Goal: Task Accomplishment & Management: Complete application form

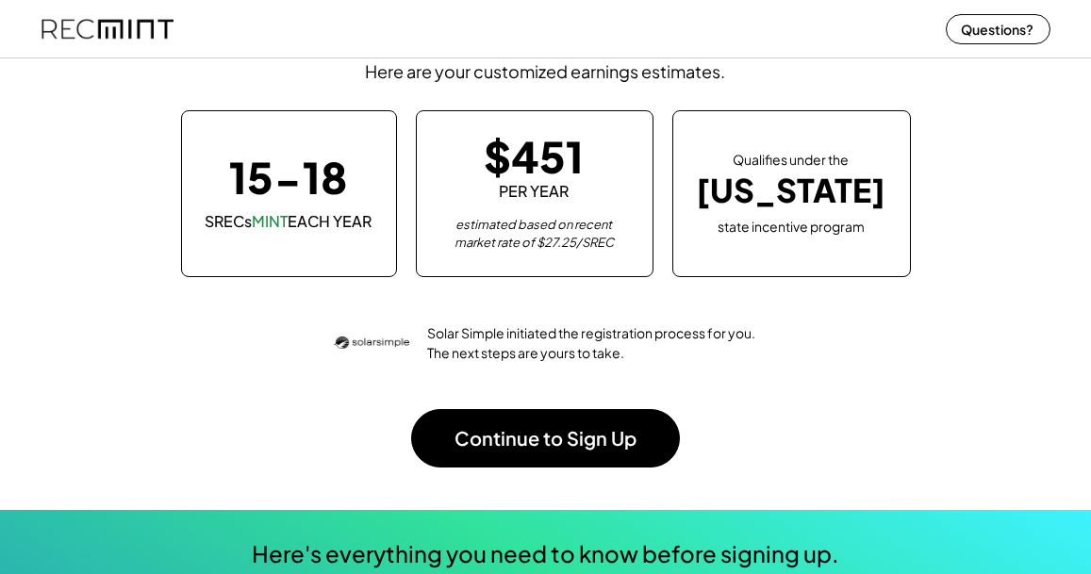
scroll to position [157, 0]
click at [604, 433] on button "Continue to Sign Up" at bounding box center [545, 438] width 269 height 58
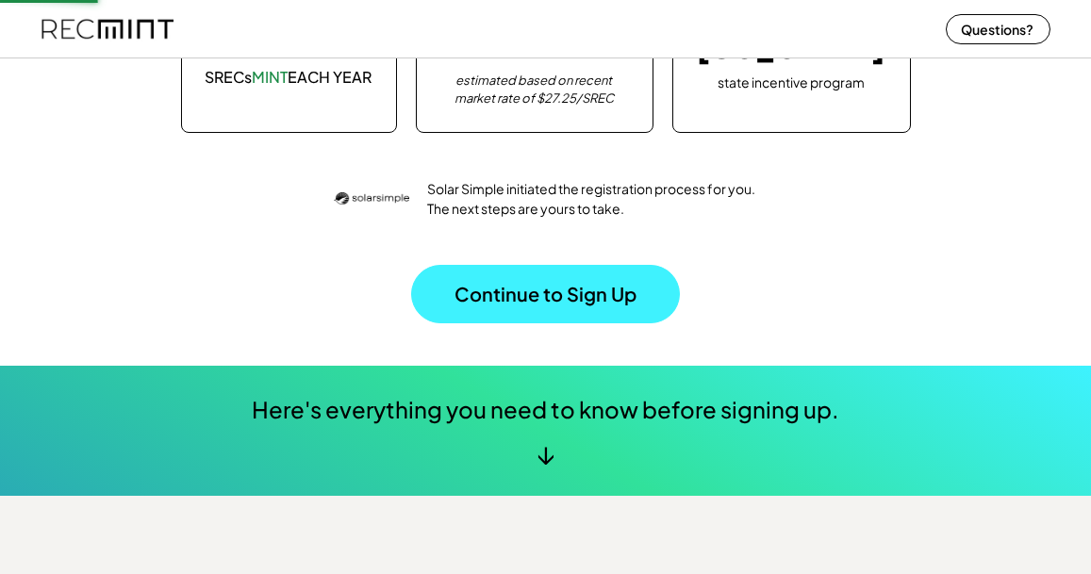
scroll to position [311, 0]
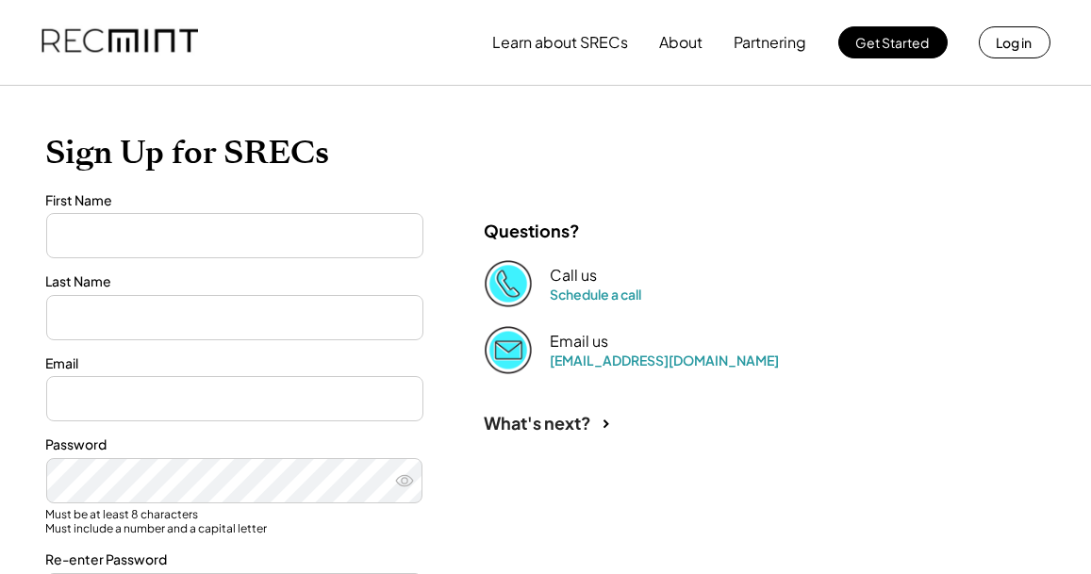
type input "*******"
type input "**********"
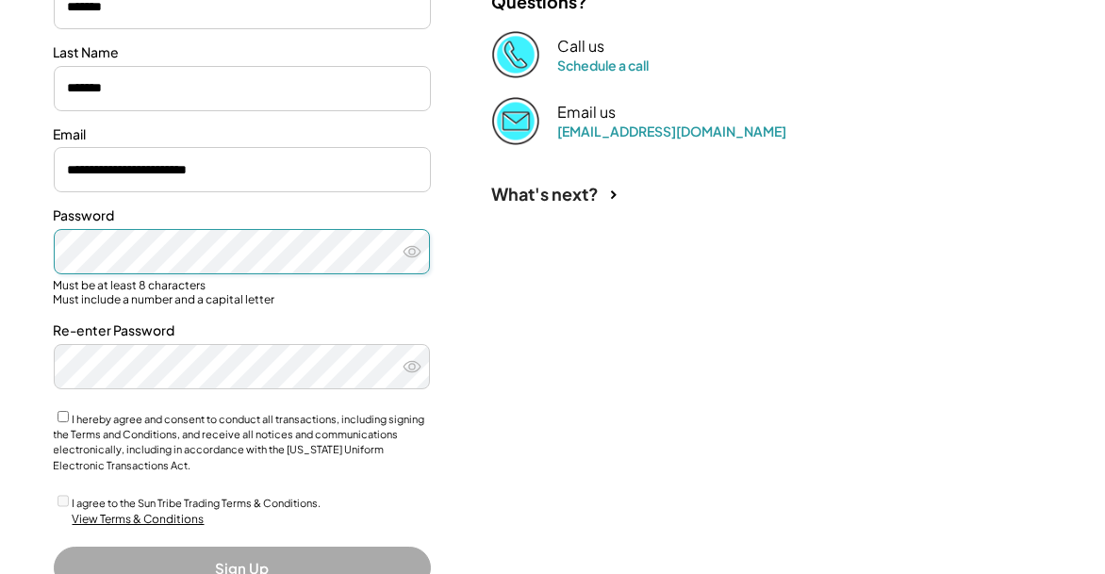
scroll to position [306, 0]
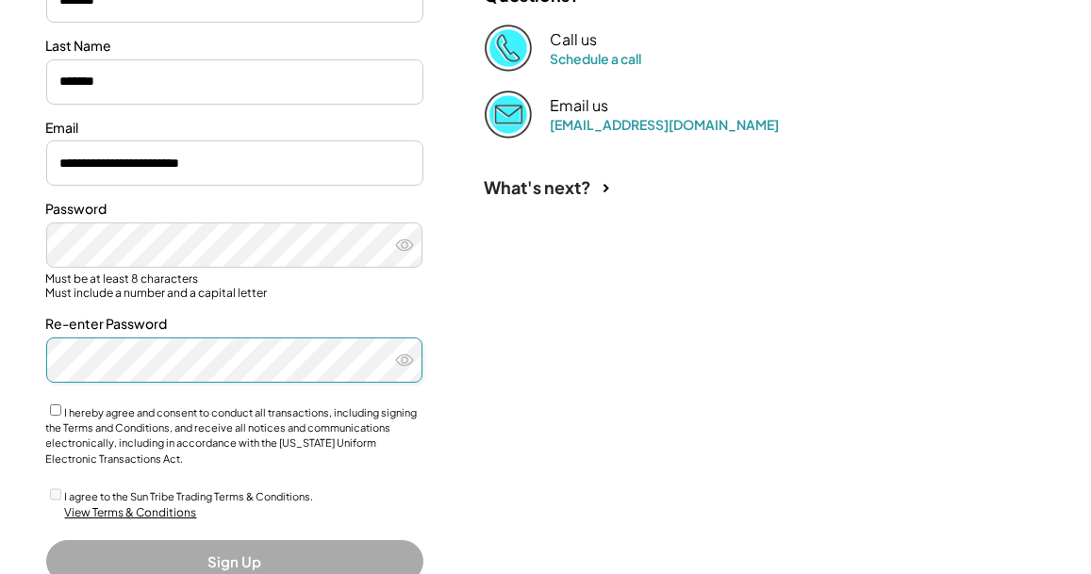
click at [404, 358] on icon at bounding box center [404, 360] width 19 height 19
click at [408, 245] on icon at bounding box center [404, 245] width 19 height 19
click at [29, 345] on div "**********" at bounding box center [545, 254] width 1037 height 808
click at [133, 514] on div "View Terms & Conditions" at bounding box center [131, 513] width 132 height 16
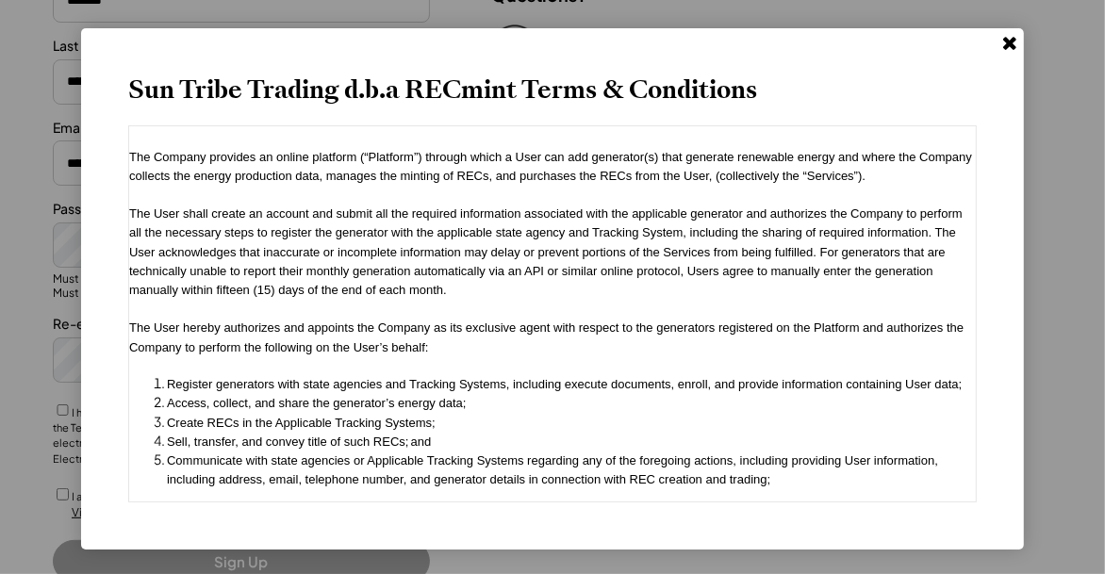
scroll to position [1697, 0]
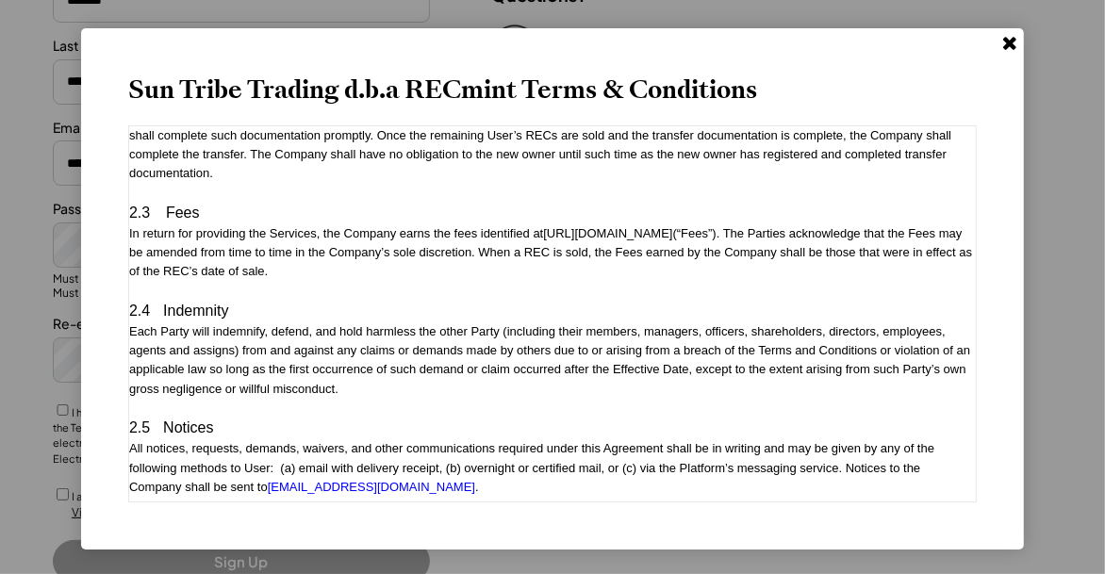
scroll to position [2405, 0]
click at [572, 225] on link "https://app.recmint.com/fees" at bounding box center [607, 232] width 129 height 14
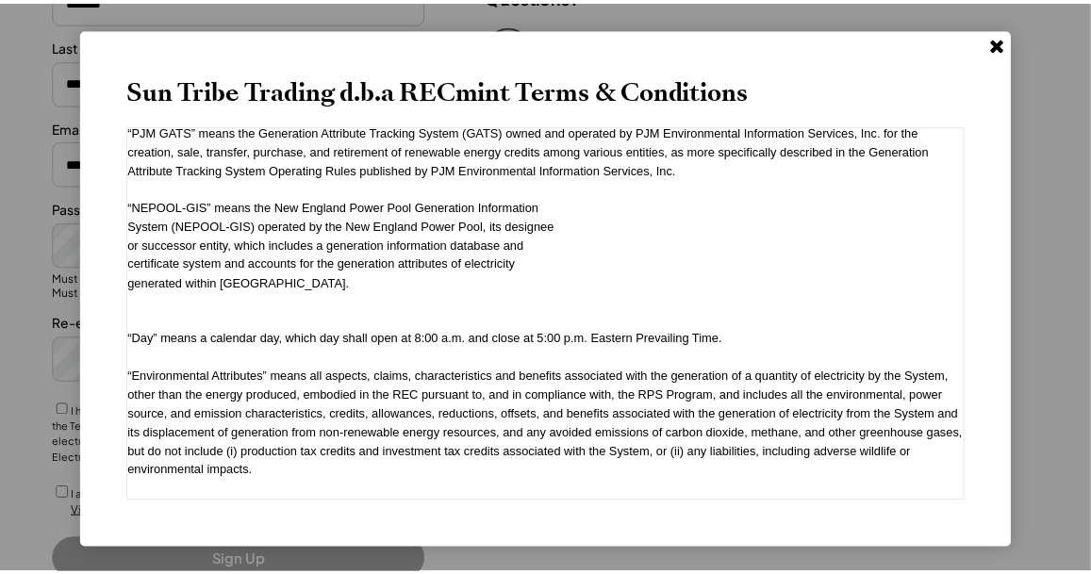
scroll to position [4876, 0]
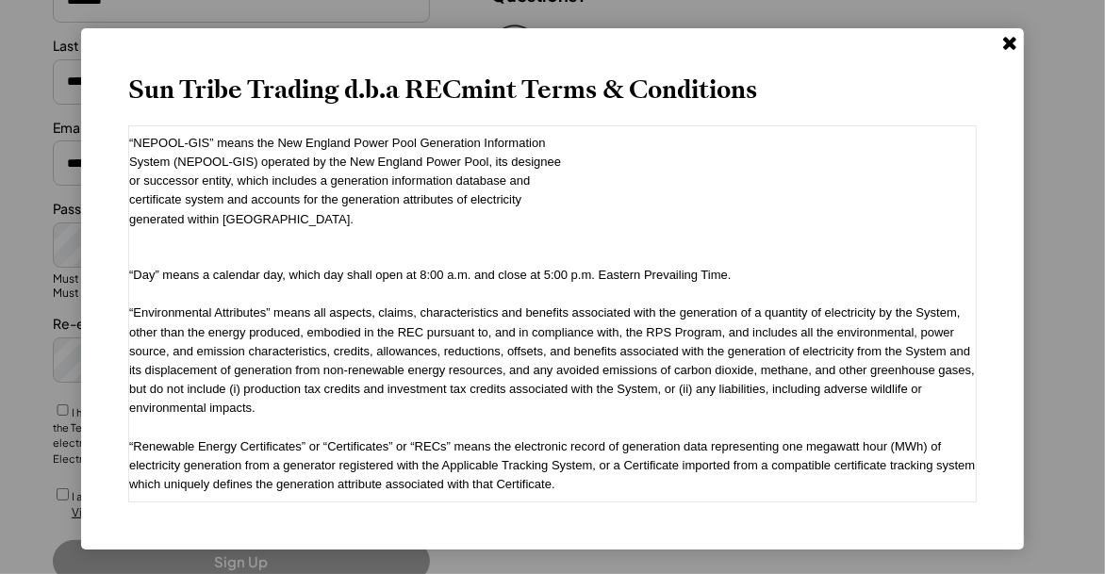
click at [1019, 33] on icon at bounding box center [1010, 42] width 19 height 19
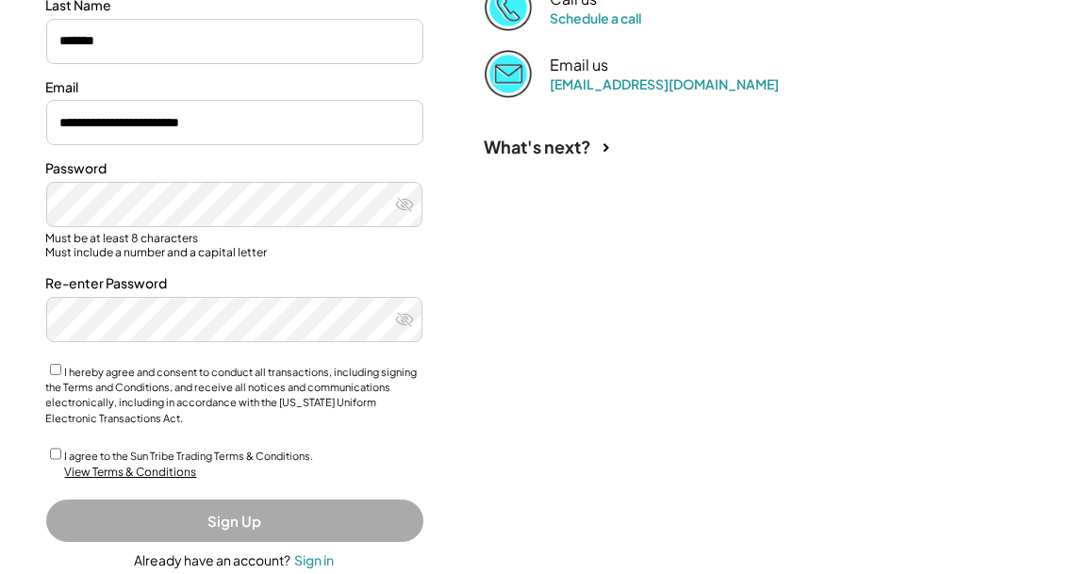
scroll to position [389, 0]
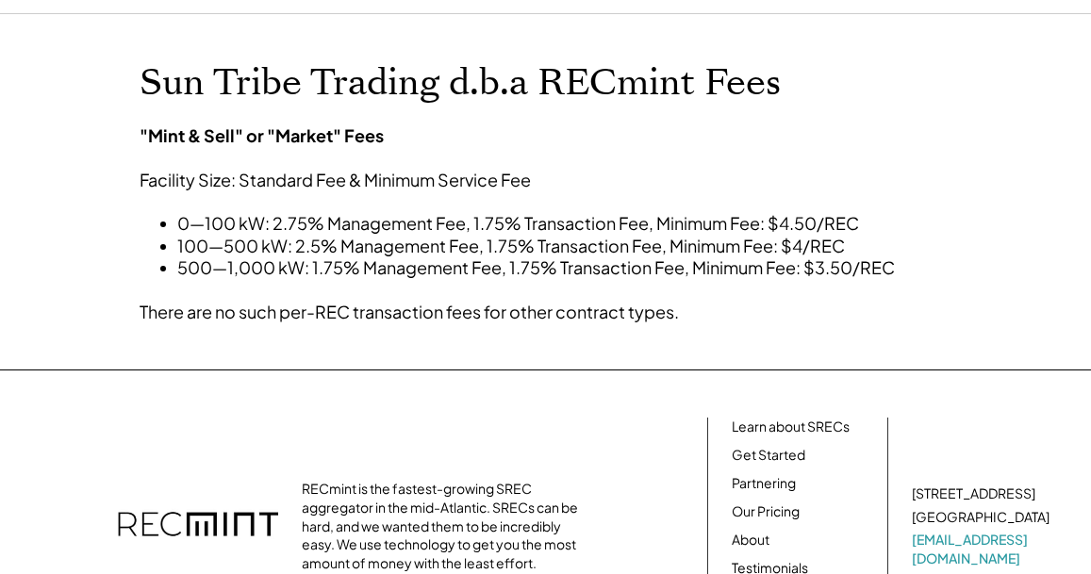
scroll to position [72, 0]
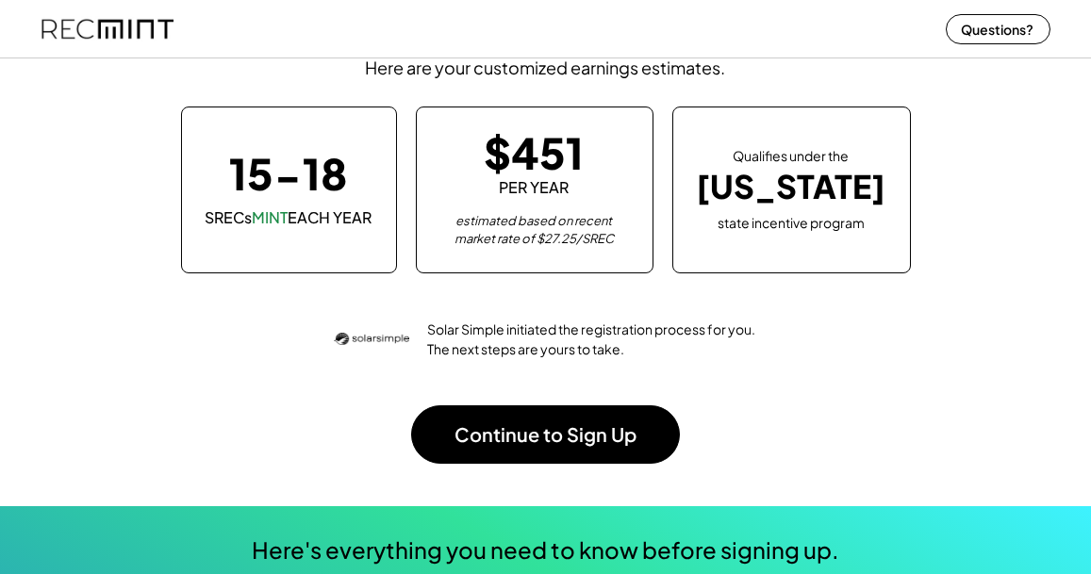
scroll to position [265, 526]
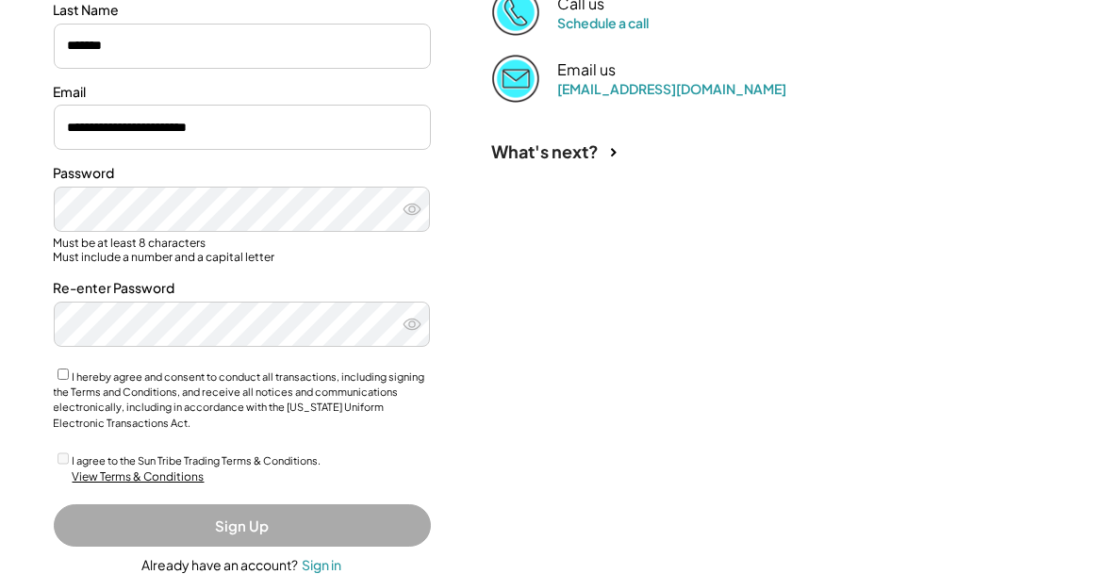
scroll to position [356, 0]
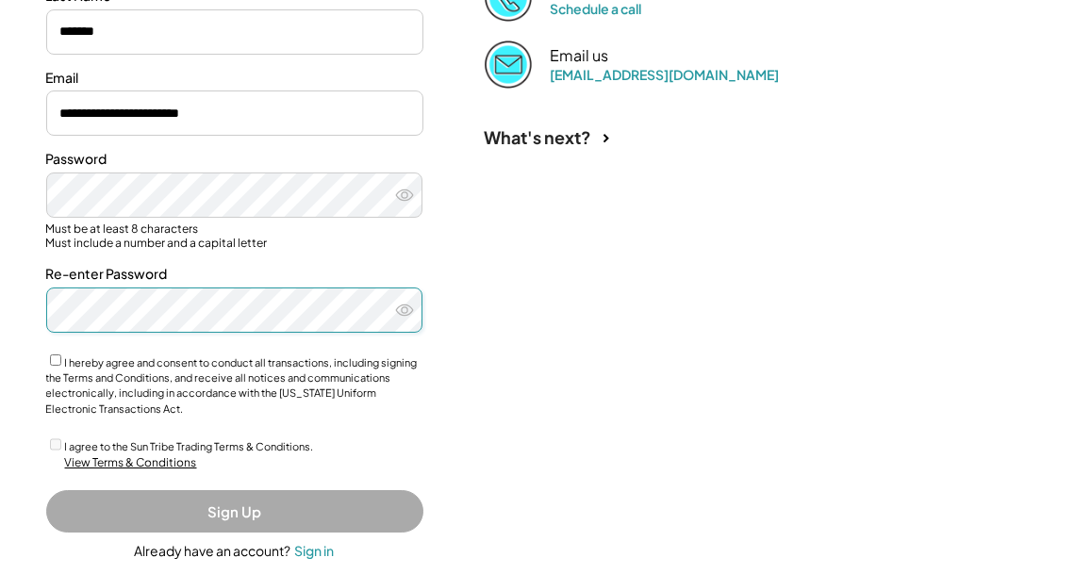
click at [404, 305] on use at bounding box center [404, 310] width 17 height 10
click at [406, 195] on use at bounding box center [404, 195] width 17 height 10
click at [85, 463] on div "View Terms & Conditions" at bounding box center [131, 464] width 132 height 16
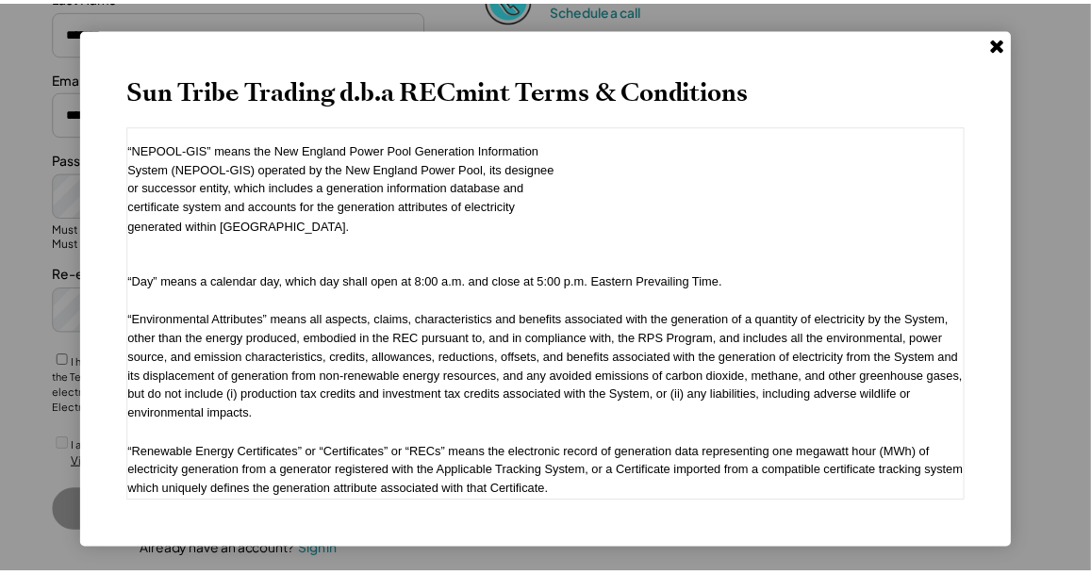
scroll to position [4876, 0]
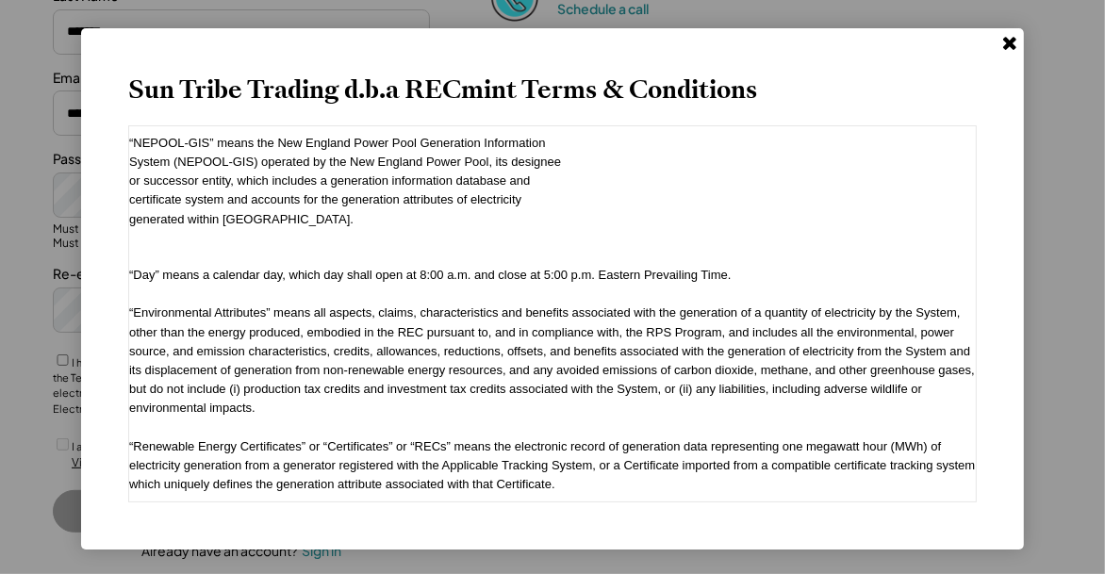
click at [1008, 48] on use at bounding box center [1009, 43] width 13 height 13
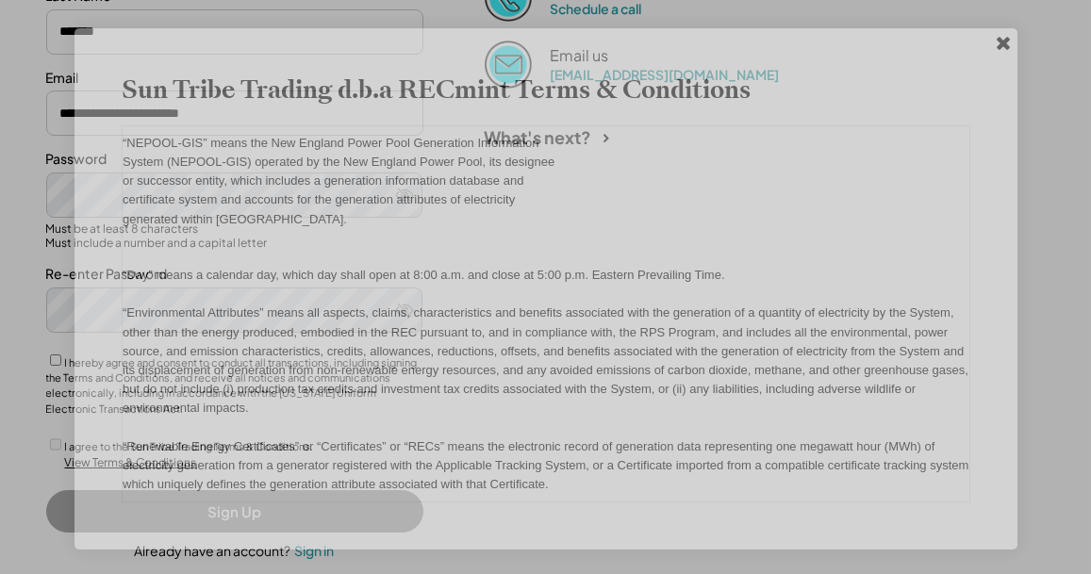
click at [1008, 48] on use at bounding box center [1003, 43] width 13 height 13
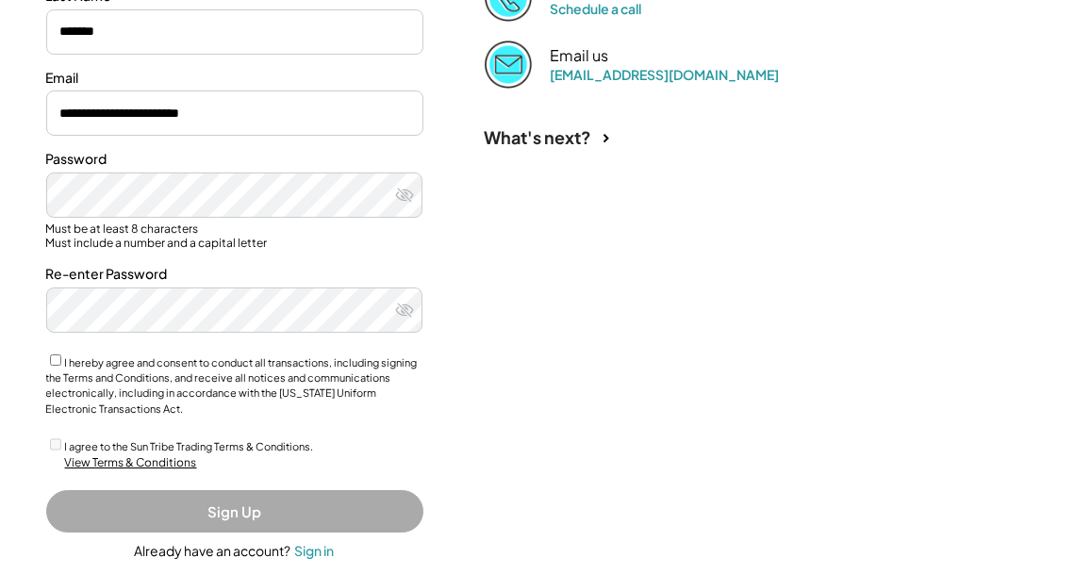
click at [474, 143] on div "What's next?" at bounding box center [754, 133] width 566 height 88
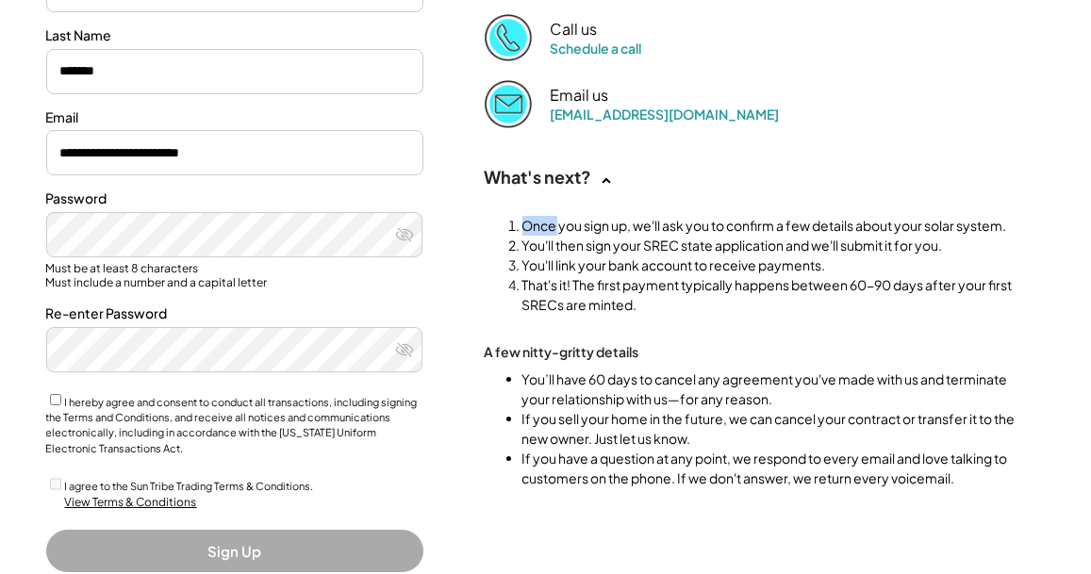
scroll to position [320, 0]
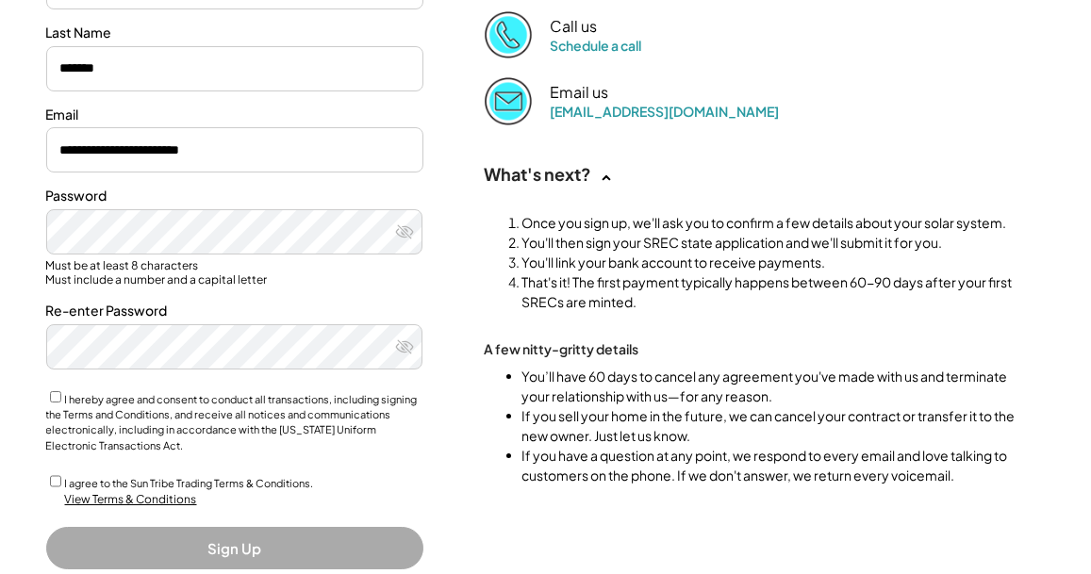
click at [265, 147] on input "**********" at bounding box center [234, 149] width 377 height 45
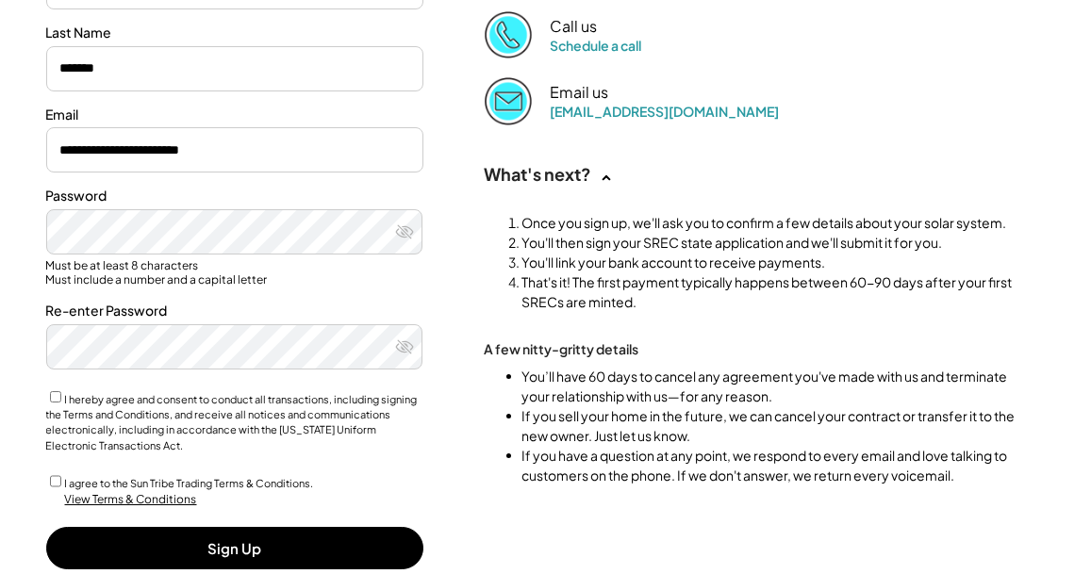
click at [240, 550] on button "Sign Up" at bounding box center [234, 548] width 377 height 42
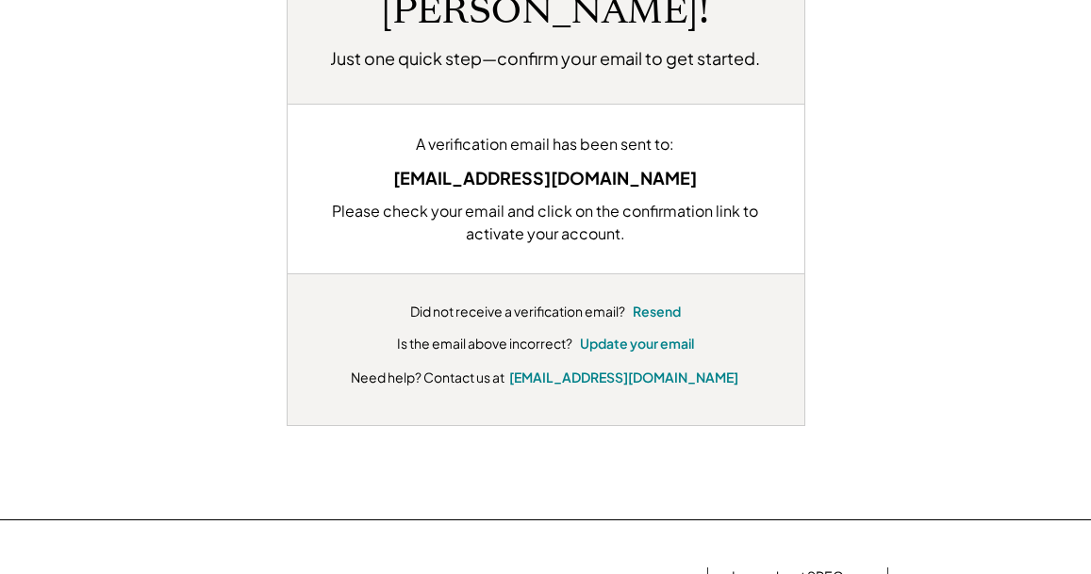
scroll to position [223, 0]
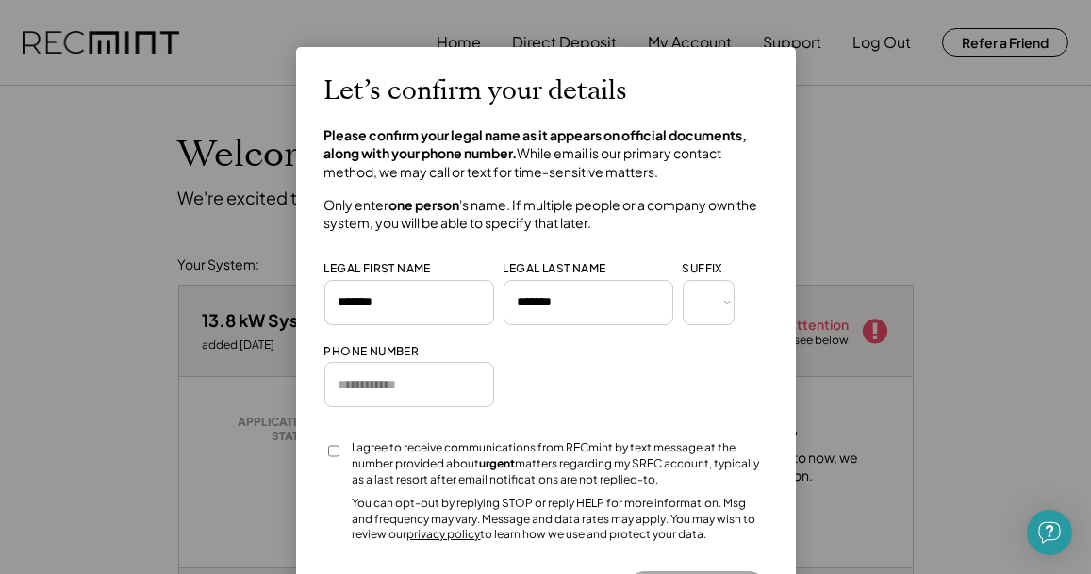
click at [416, 382] on input "input" at bounding box center [409, 384] width 170 height 45
click at [345, 387] on input "input" at bounding box center [409, 384] width 170 height 45
type input "**********"
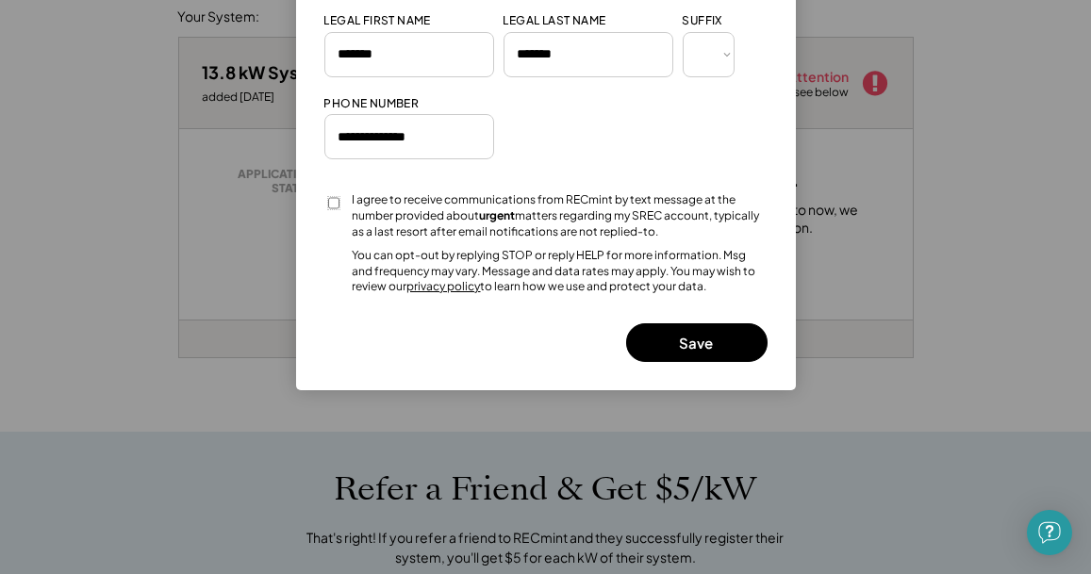
scroll to position [248, 0]
click at [704, 350] on button "Save" at bounding box center [696, 342] width 141 height 39
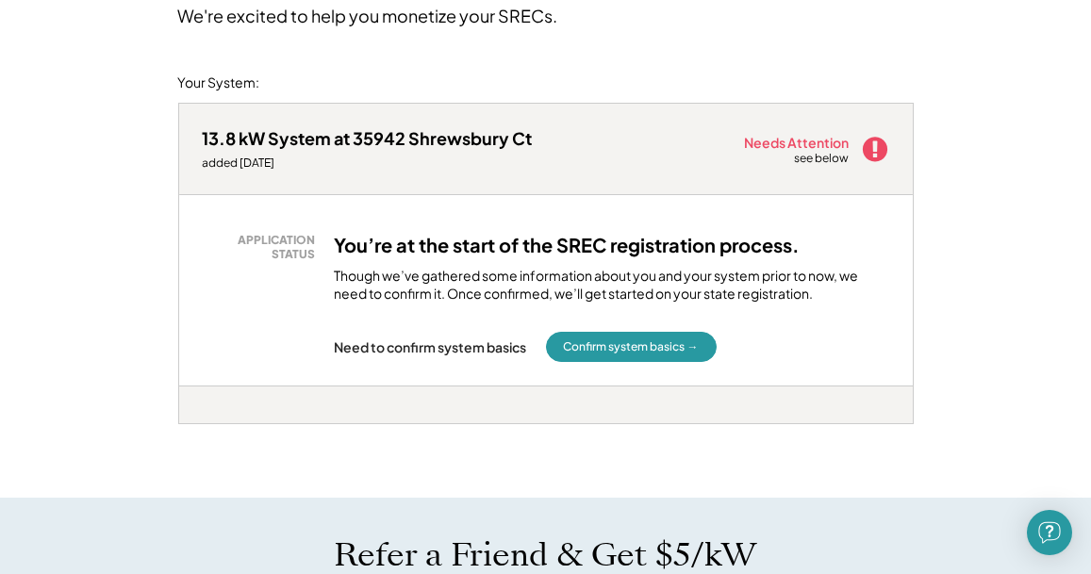
scroll to position [180, 0]
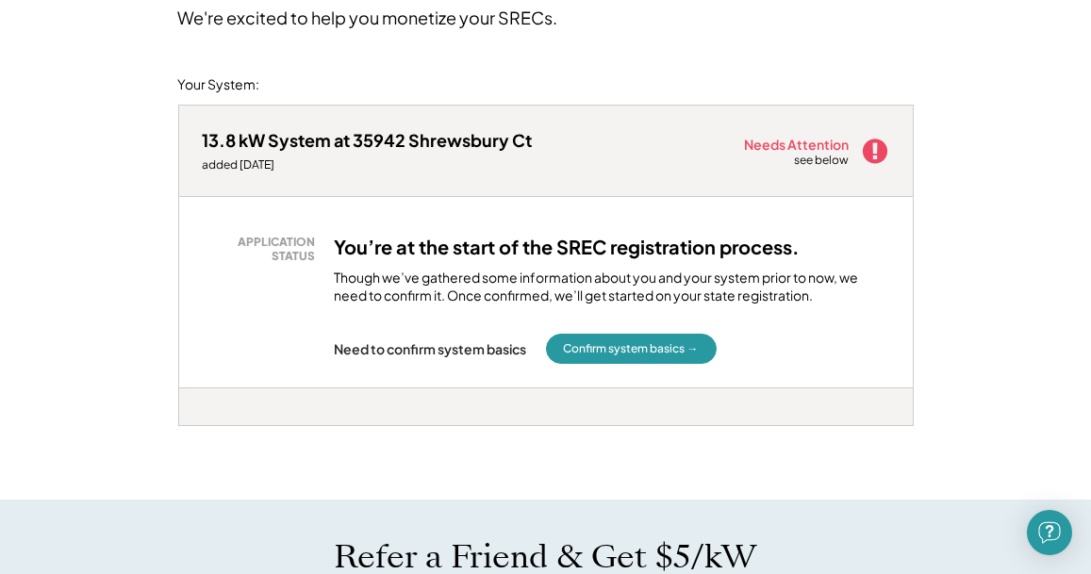
click at [646, 352] on button "Confirm system basics →" at bounding box center [631, 349] width 171 height 30
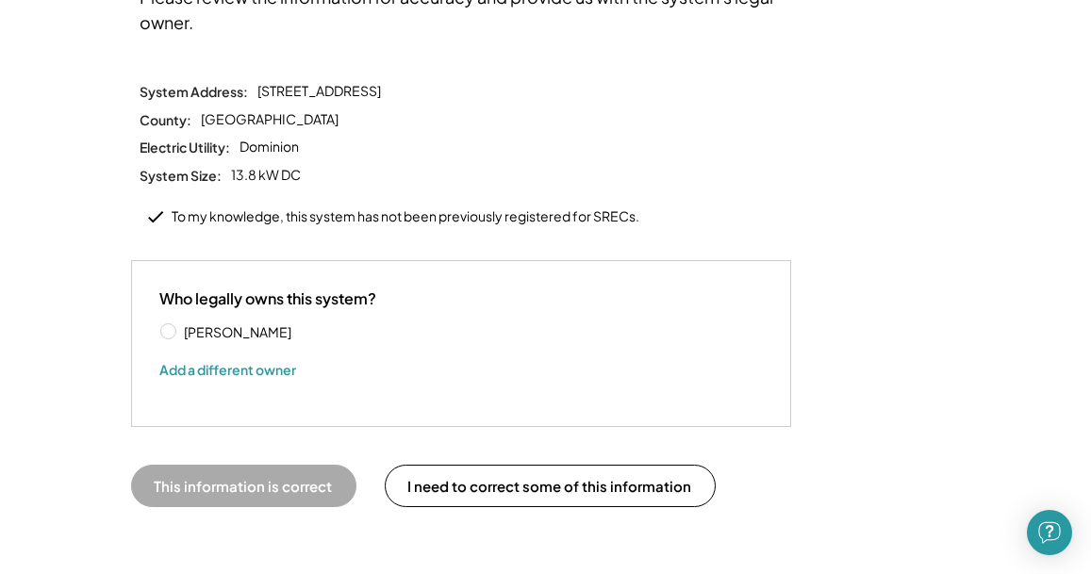
scroll to position [228, 0]
click at [179, 325] on label "[PERSON_NAME]" at bounding box center [264, 331] width 170 height 13
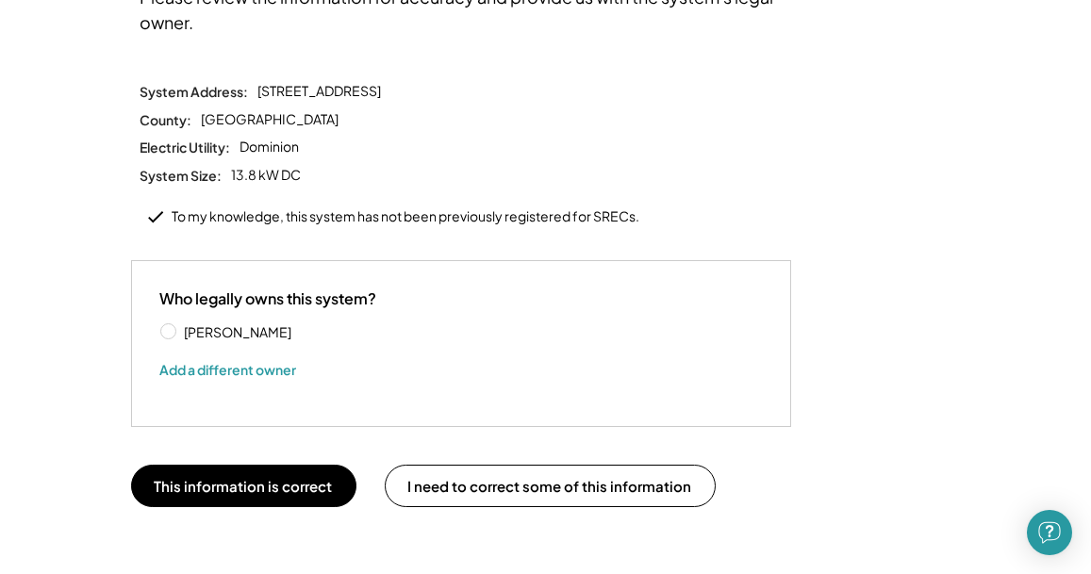
click at [216, 466] on button "This information is correct" at bounding box center [243, 486] width 225 height 42
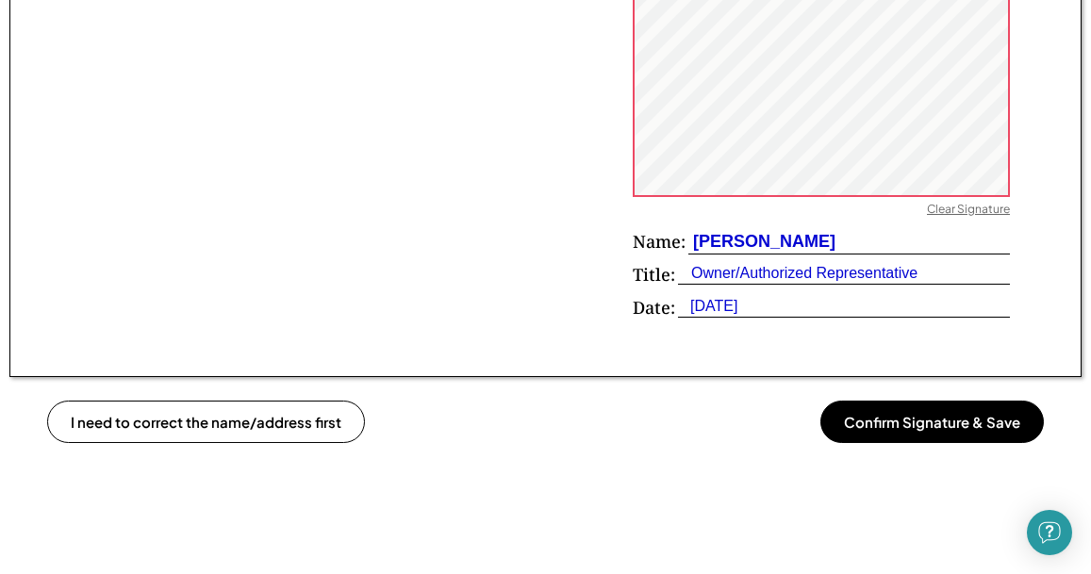
scroll to position [1371, 0]
click at [948, 416] on button "Confirm Signature & Save" at bounding box center [932, 421] width 224 height 42
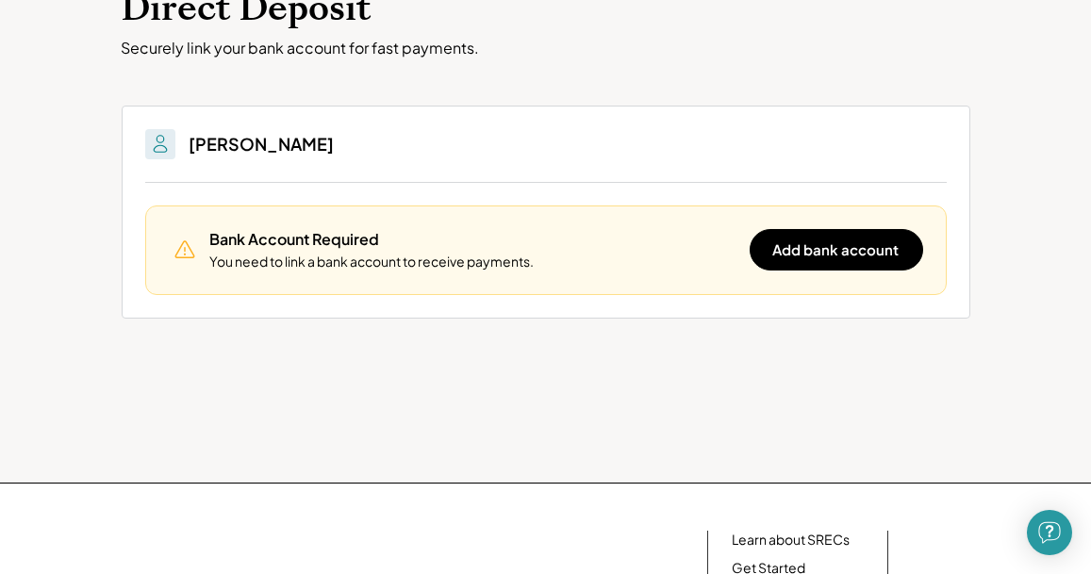
scroll to position [147, 0]
click at [840, 252] on button "Add bank account" at bounding box center [837, 248] width 174 height 41
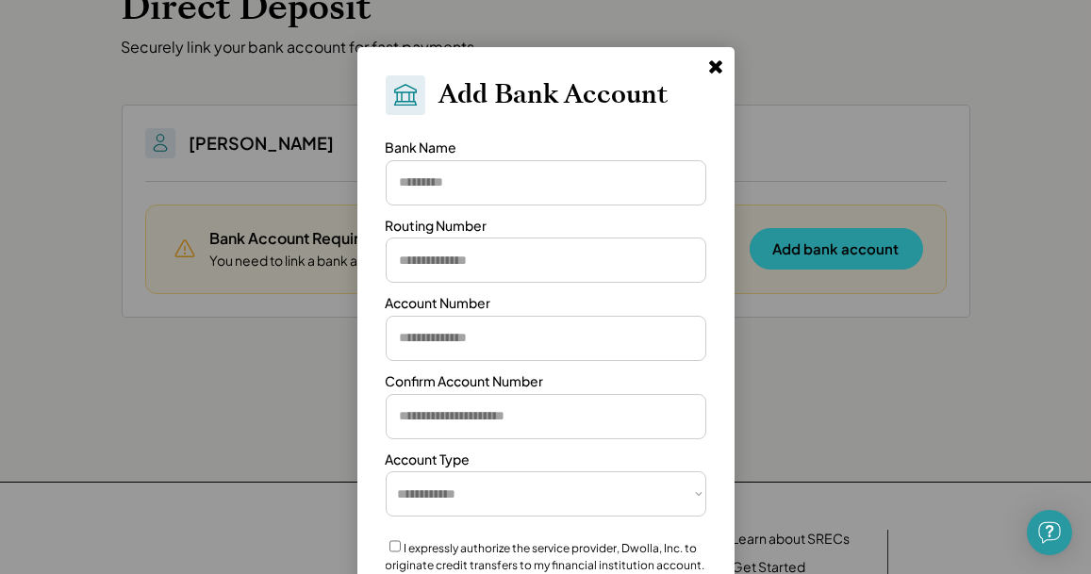
click at [552, 178] on input "input" at bounding box center [546, 182] width 321 height 45
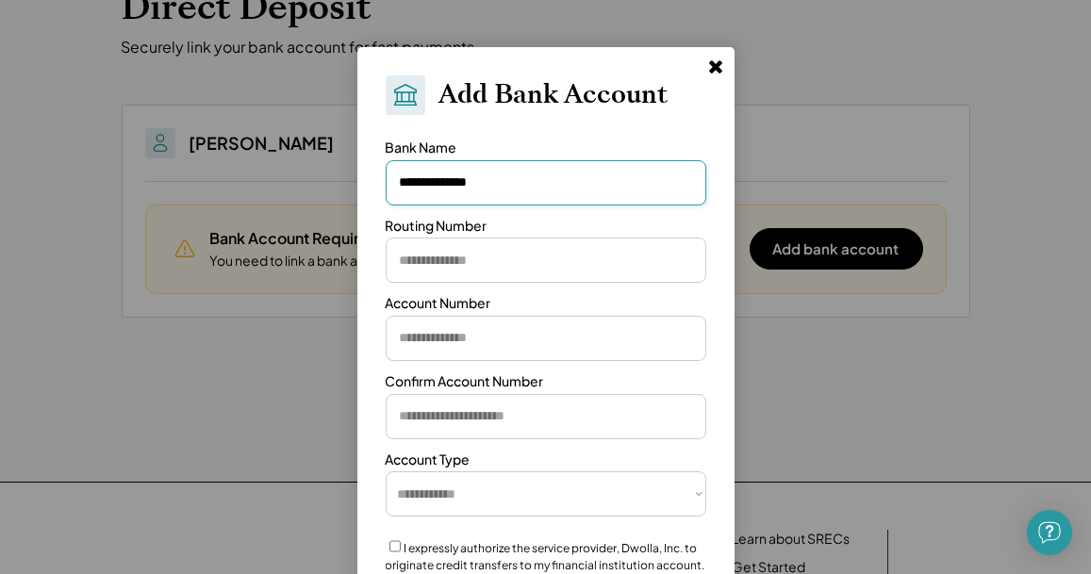
type input "**********"
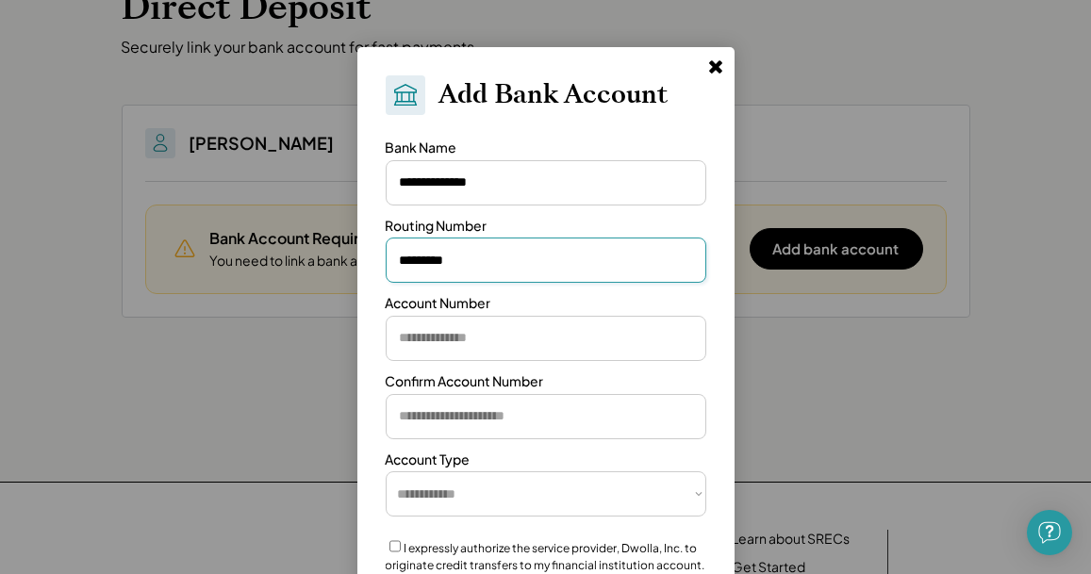
type input "*********"
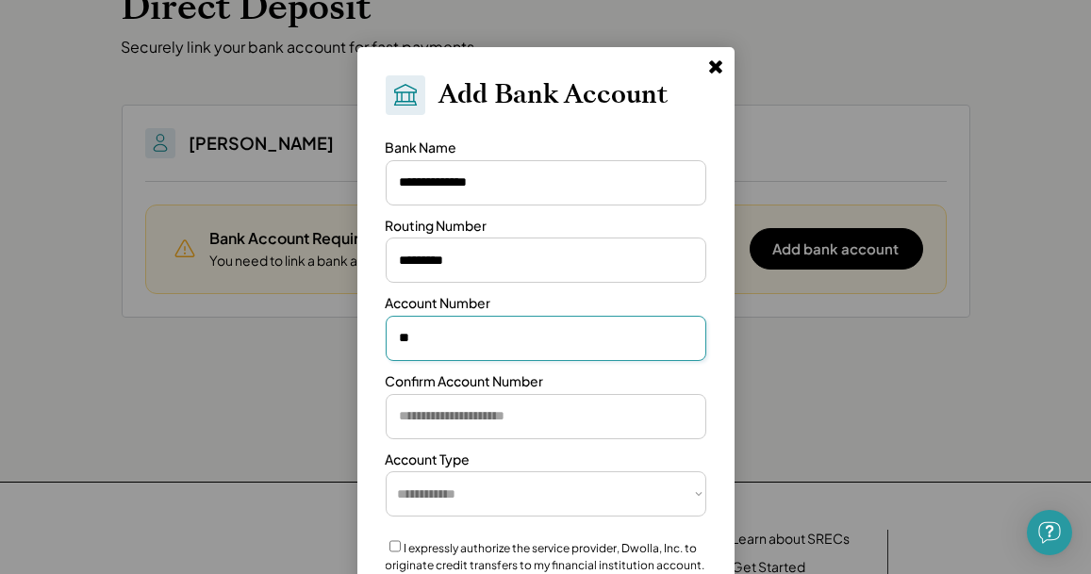
type input "*"
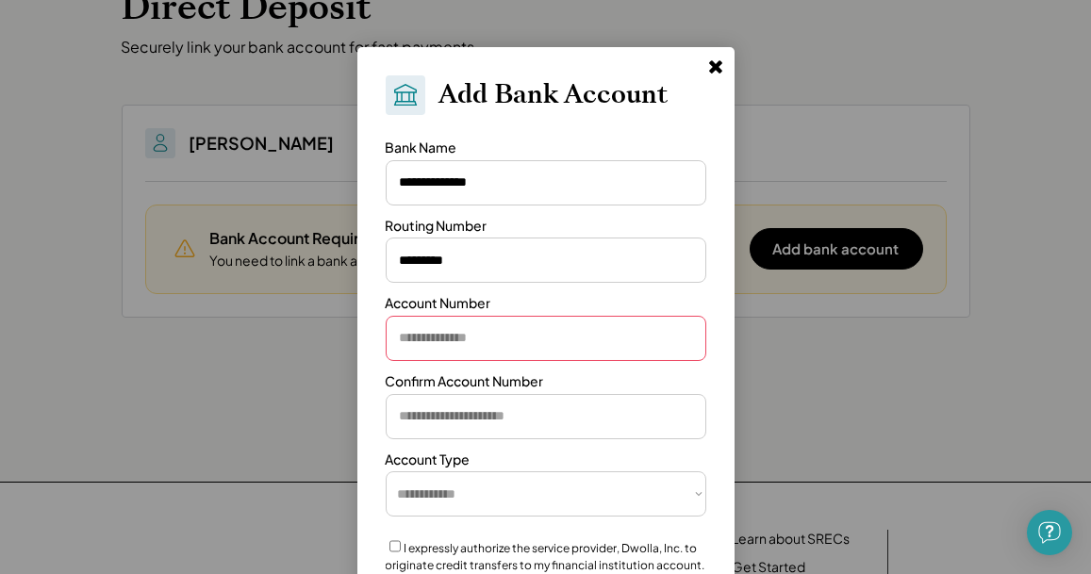
click at [511, 340] on input "input" at bounding box center [546, 338] width 321 height 45
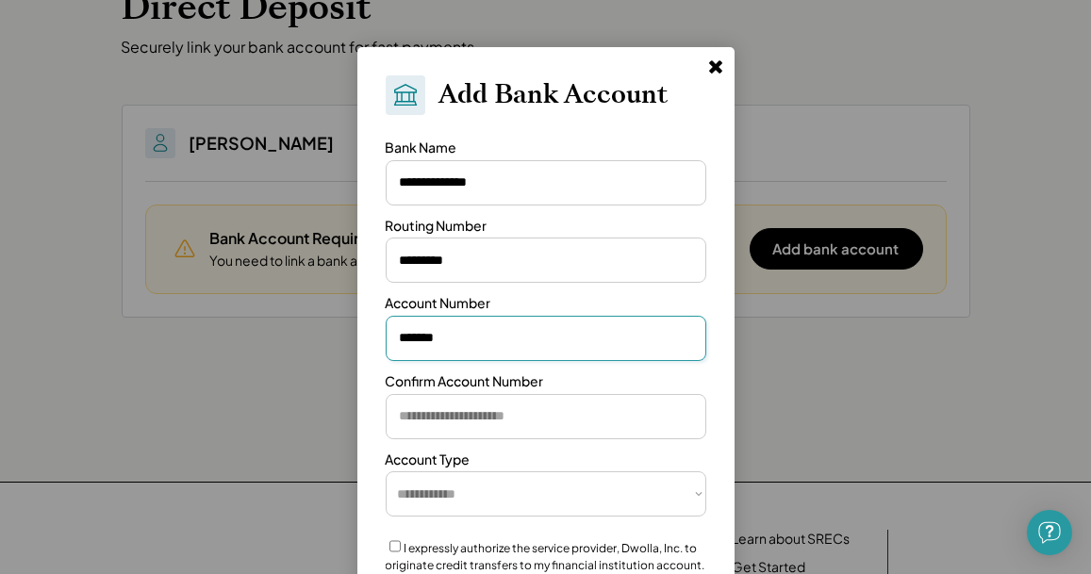
type input "*******"
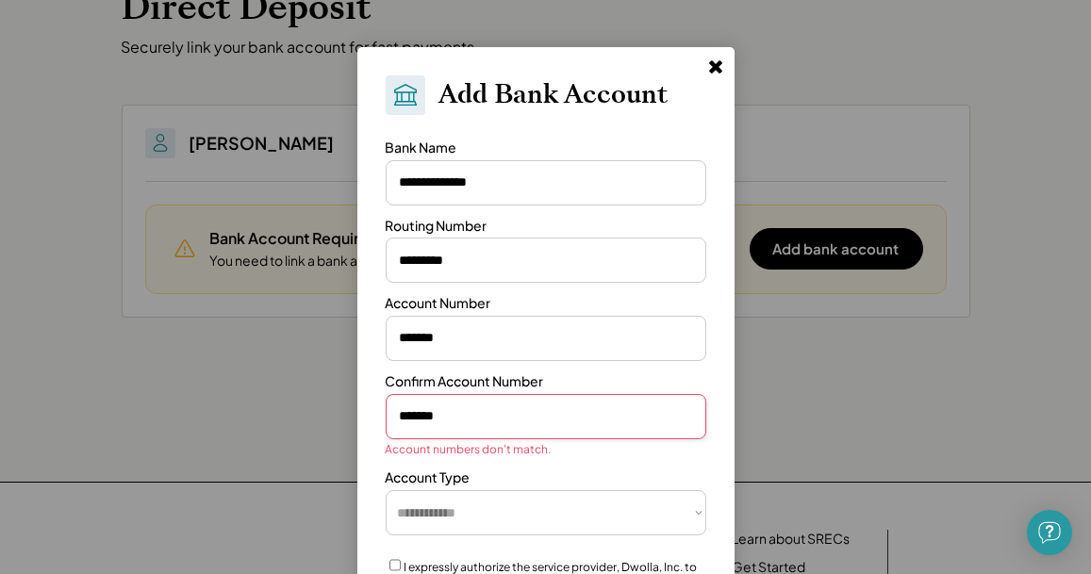
type input "*******"
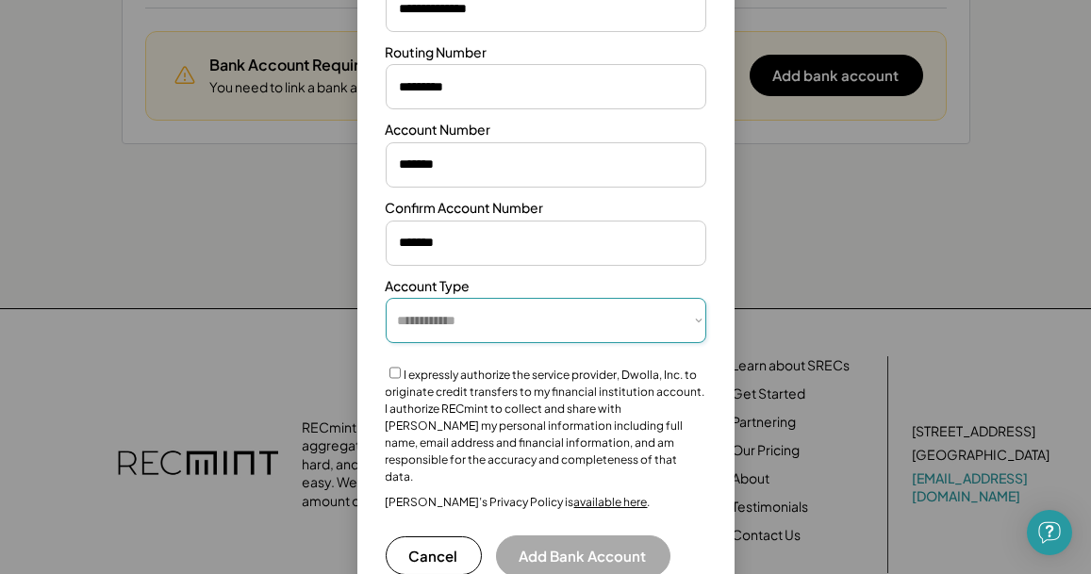
scroll to position [329, 0]
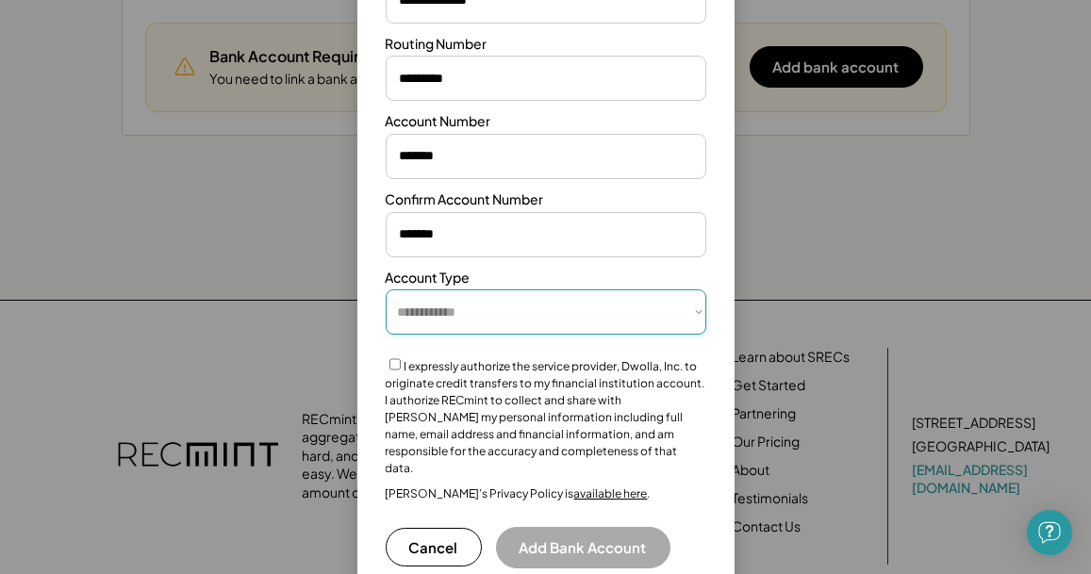
click at [696, 310] on select "**********" at bounding box center [546, 312] width 321 height 45
click at [386, 290] on select "**********" at bounding box center [546, 312] width 321 height 45
click at [684, 312] on select "**********" at bounding box center [546, 312] width 321 height 45
select select "**********"
click at [386, 290] on select "**********" at bounding box center [546, 312] width 321 height 45
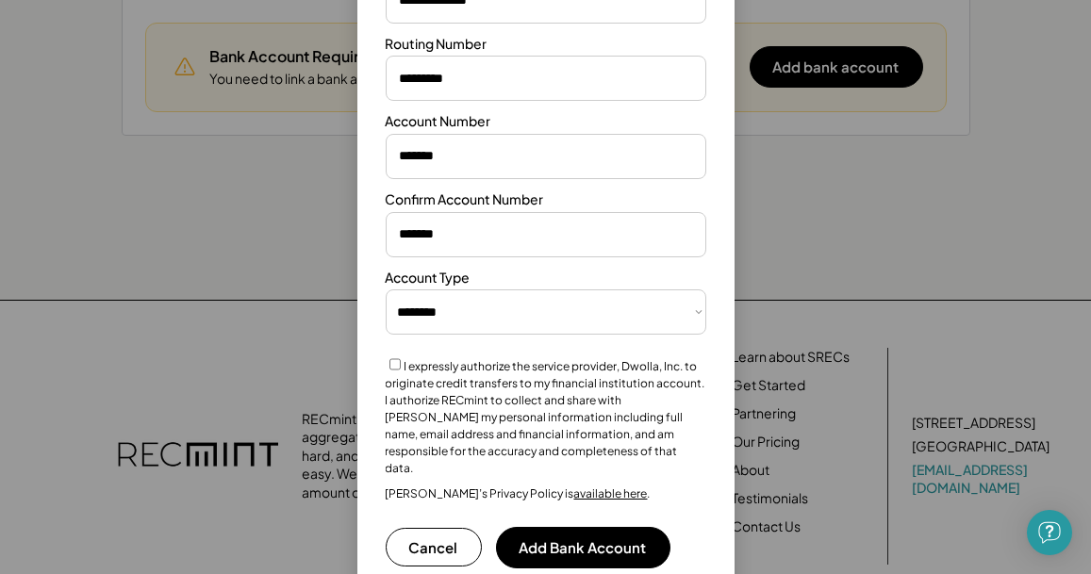
click at [577, 538] on button "Add Bank Account" at bounding box center [583, 547] width 174 height 41
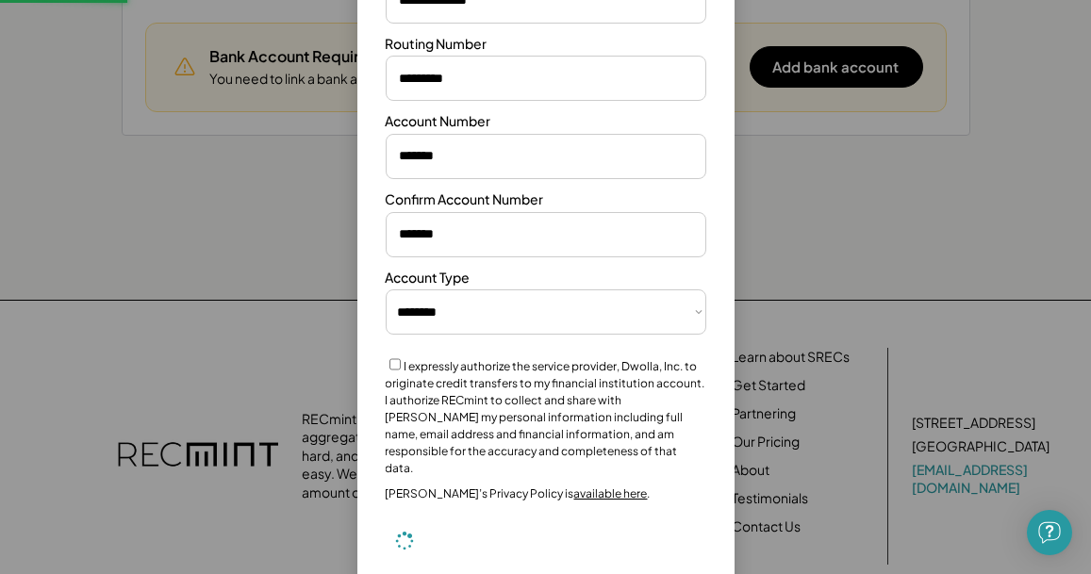
select select "**********"
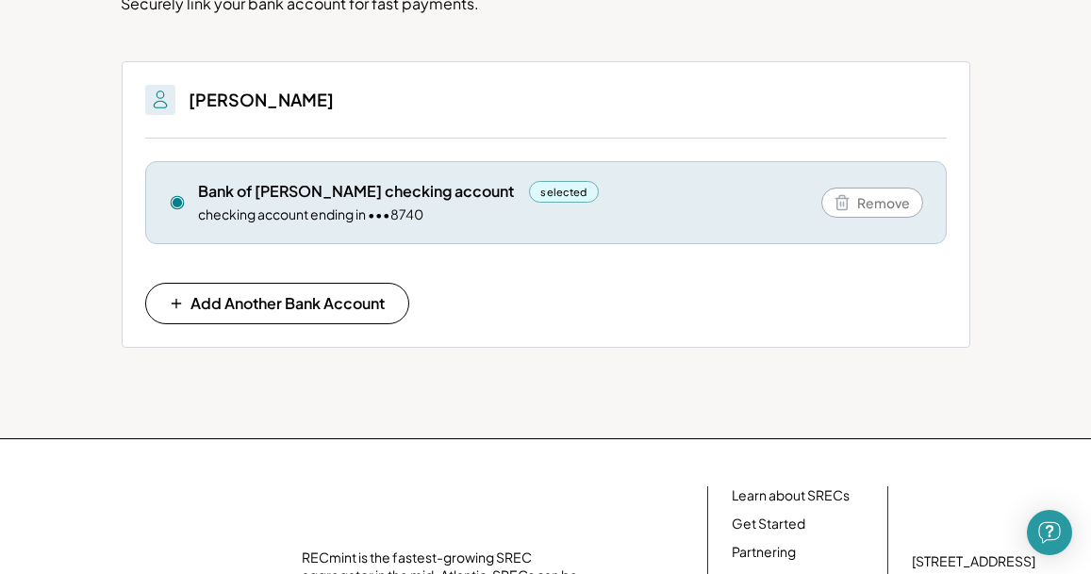
scroll to position [190, 0]
click at [880, 202] on span "Remove" at bounding box center [884, 203] width 53 height 13
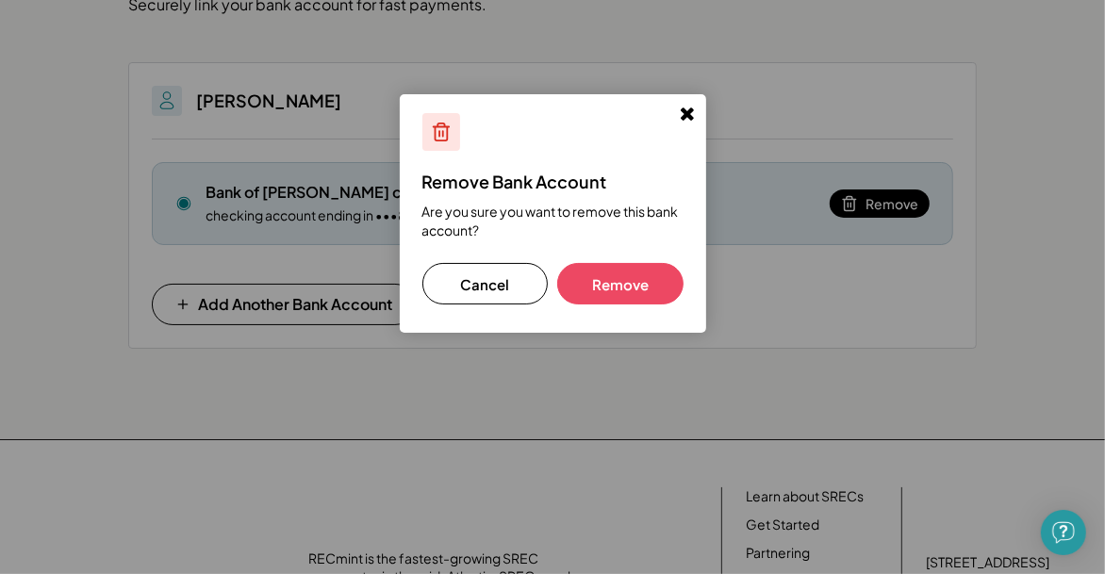
click at [498, 278] on button "Cancel" at bounding box center [485, 283] width 126 height 41
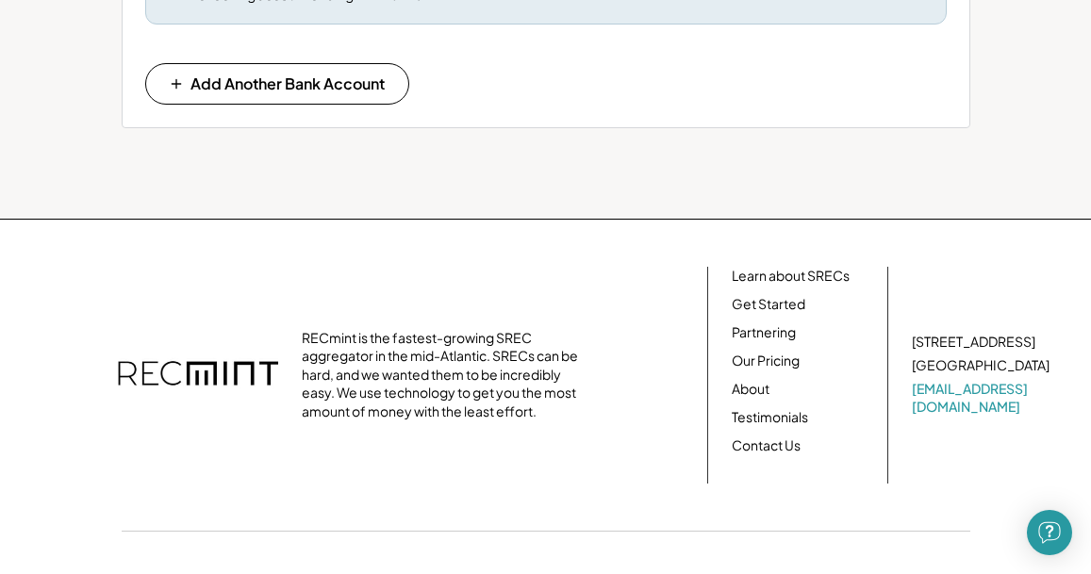
scroll to position [0, 0]
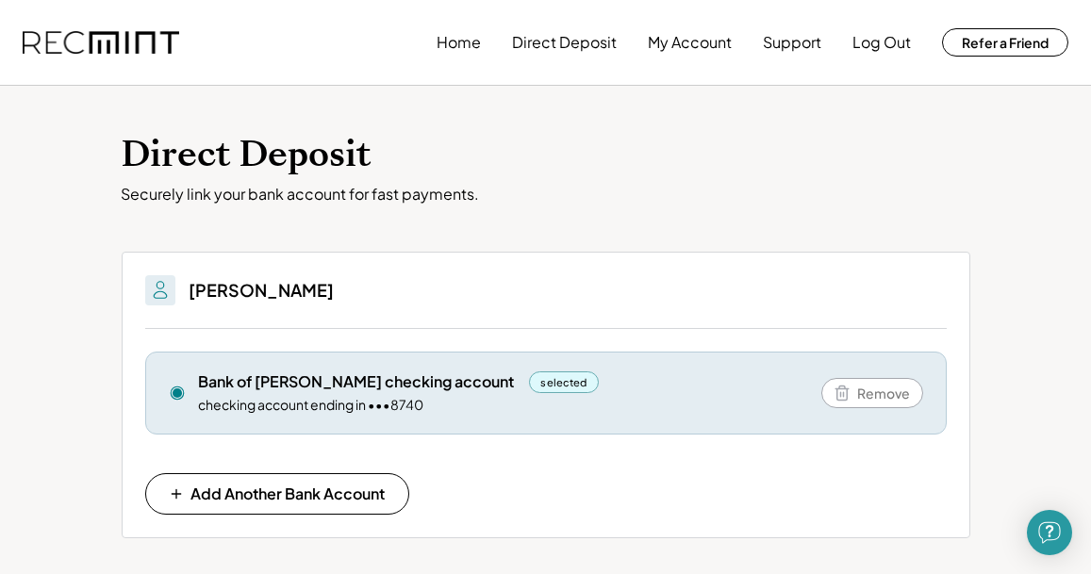
click at [1002, 237] on div "Direct Deposit Securely link your bank account for fast payments. You'll be abl…" at bounding box center [545, 357] width 1091 height 543
click at [572, 42] on button "Direct Deposit" at bounding box center [564, 43] width 105 height 38
click at [684, 41] on button "My Account" at bounding box center [690, 43] width 84 height 38
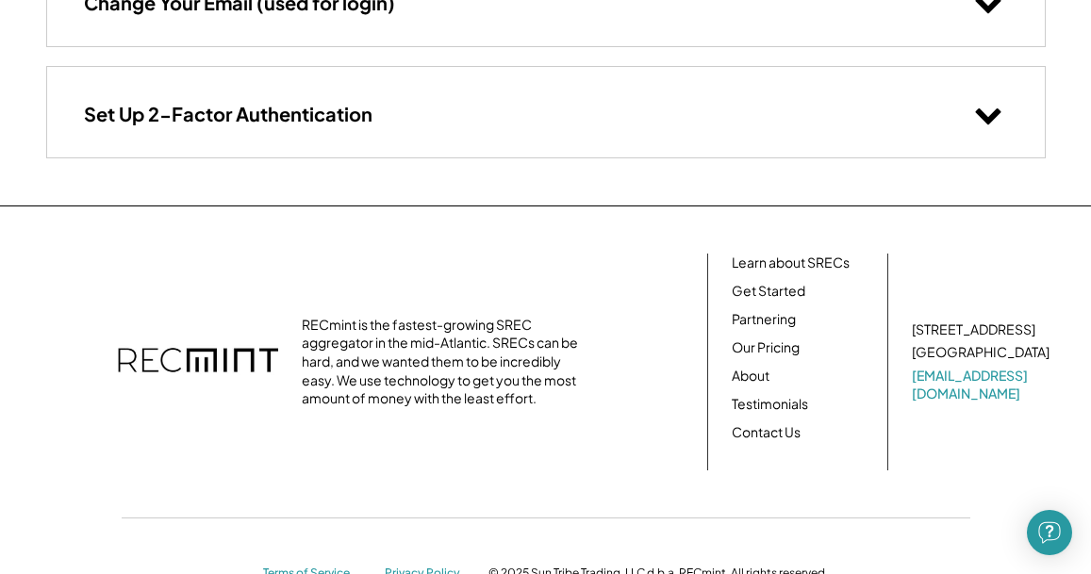
scroll to position [460, 0]
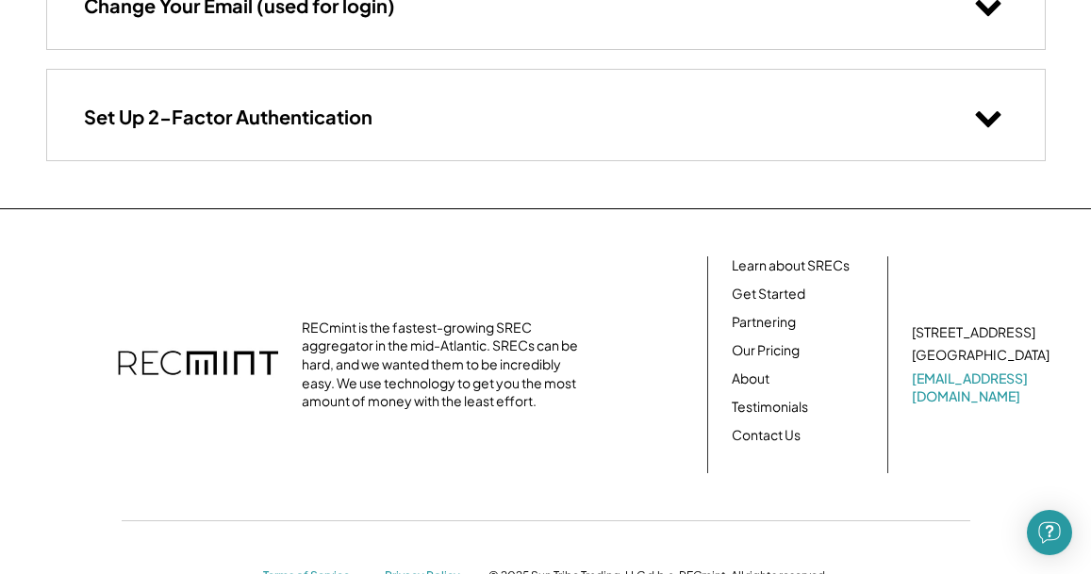
click at [987, 122] on use at bounding box center [987, 119] width 25 height 16
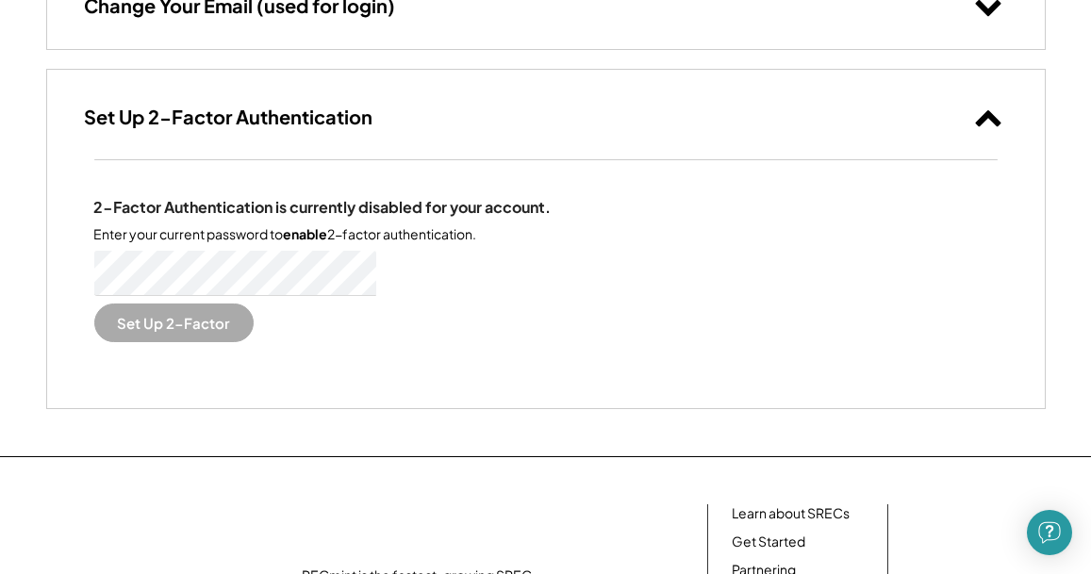
click at [780, 273] on div "2-Factor Authentication is currently disabled for your account. Enter your curr…" at bounding box center [545, 270] width 903 height 144
click at [198, 327] on button "Set Up 2-Factor" at bounding box center [173, 323] width 159 height 39
click at [111, 322] on button "Set Up 2-Factor" at bounding box center [173, 323] width 159 height 39
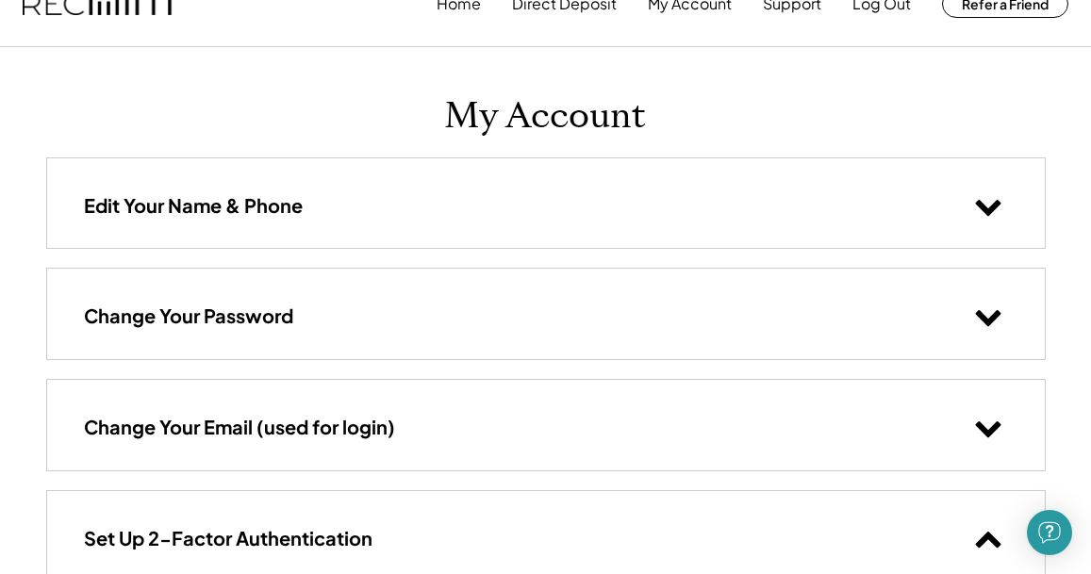
scroll to position [0, 0]
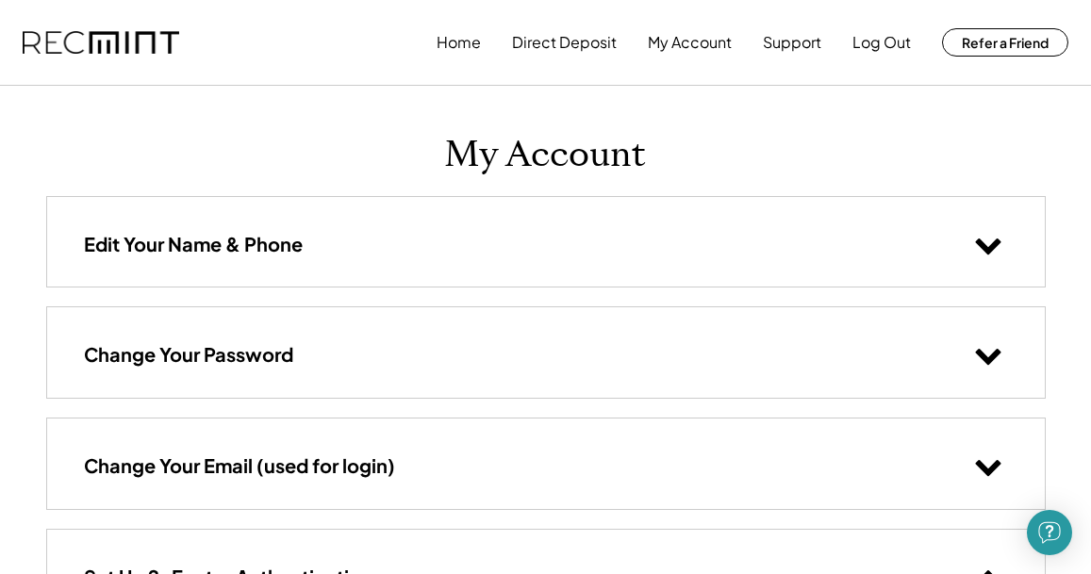
click at [789, 39] on button "Support" at bounding box center [792, 43] width 58 height 38
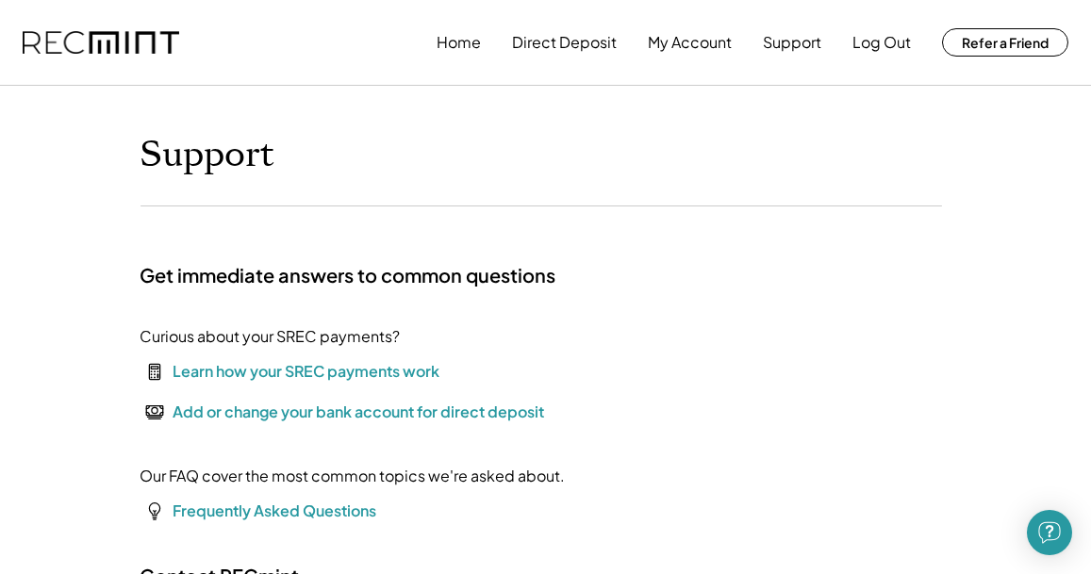
click at [892, 48] on button "Log Out" at bounding box center [882, 43] width 58 height 38
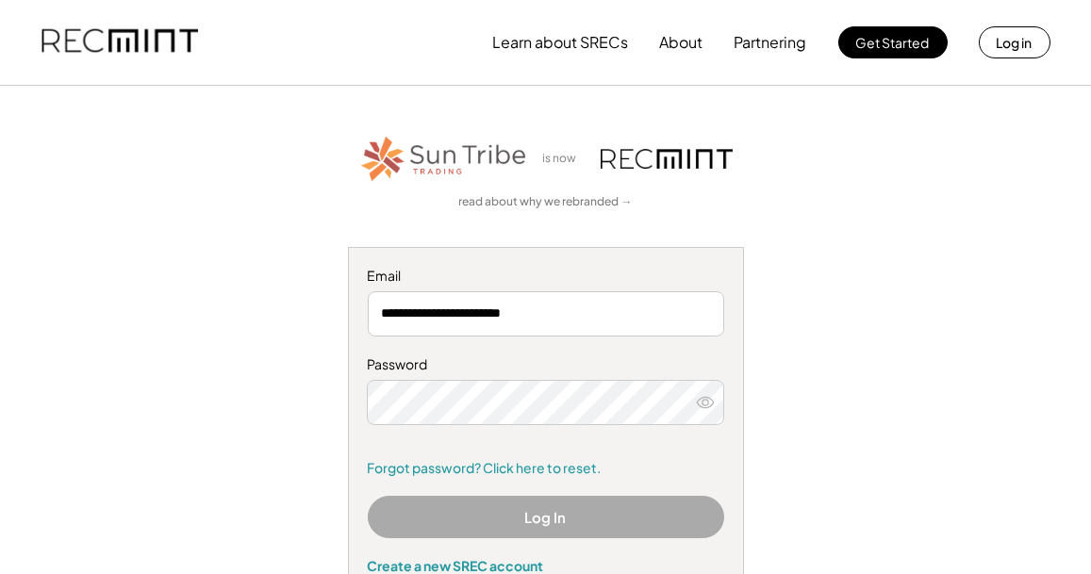
click at [555, 523] on button "Log In" at bounding box center [546, 517] width 356 height 42
click at [569, 306] on input "**********" at bounding box center [546, 313] width 356 height 45
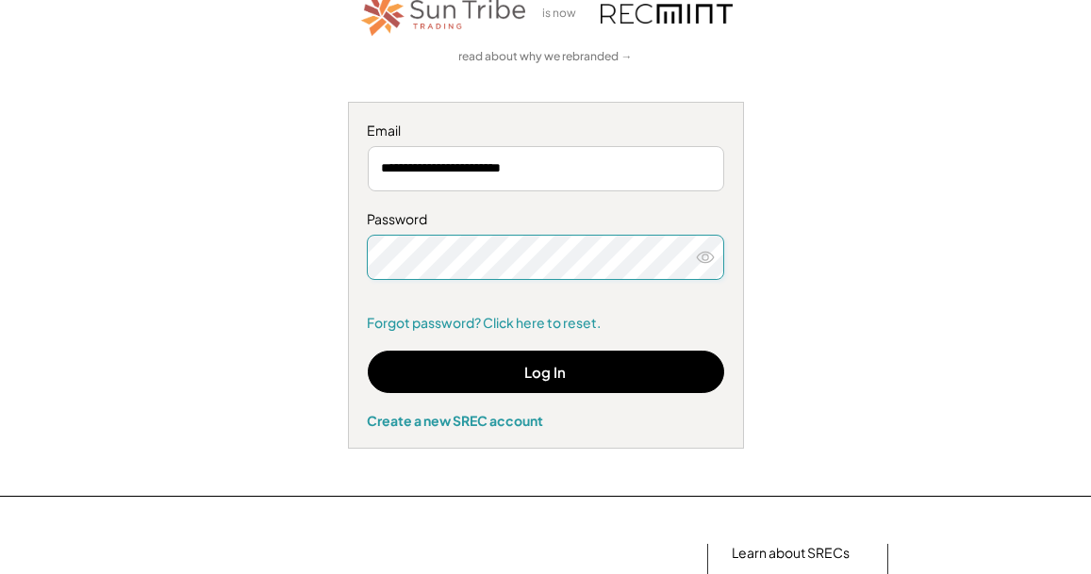
scroll to position [156, 0]
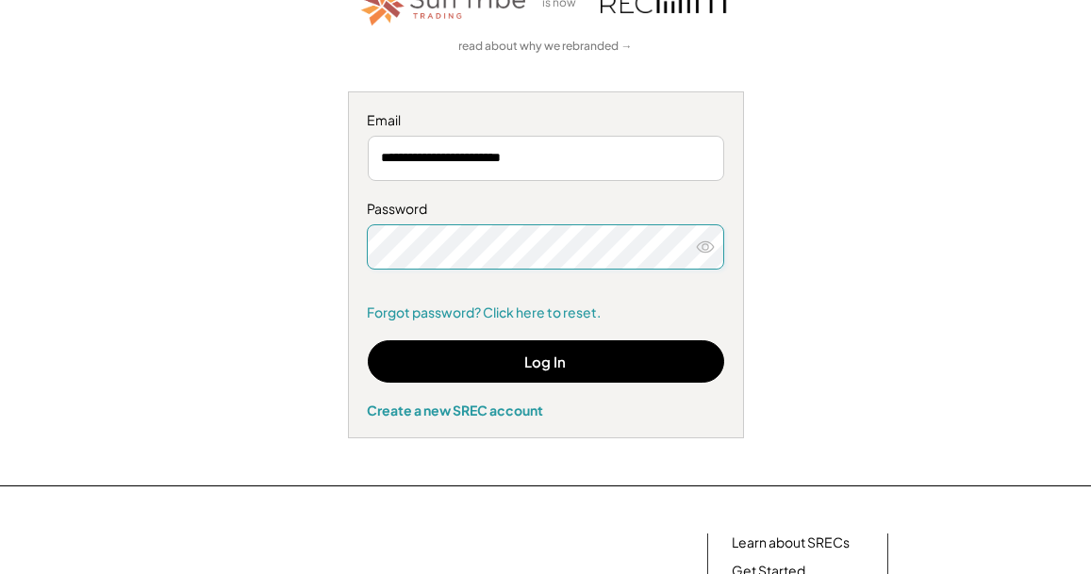
click at [555, 357] on button "Log In" at bounding box center [546, 361] width 356 height 42
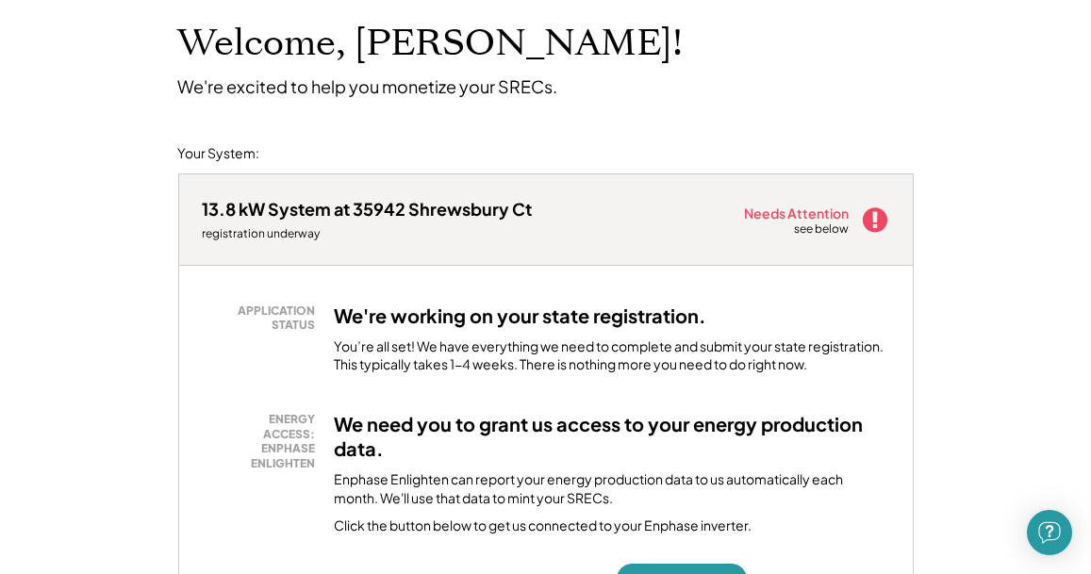
scroll to position [119, 0]
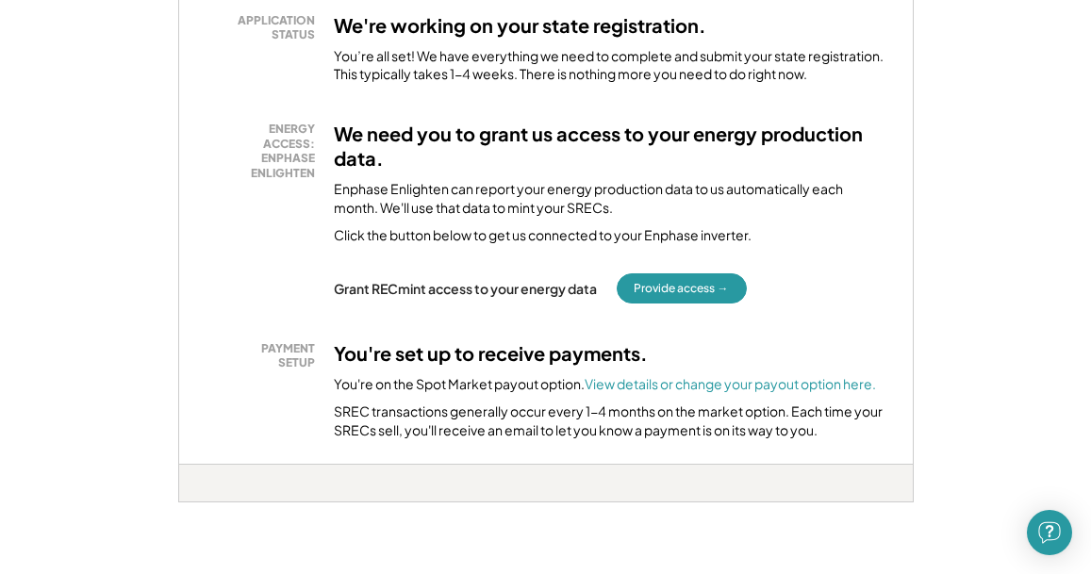
scroll to position [404, 0]
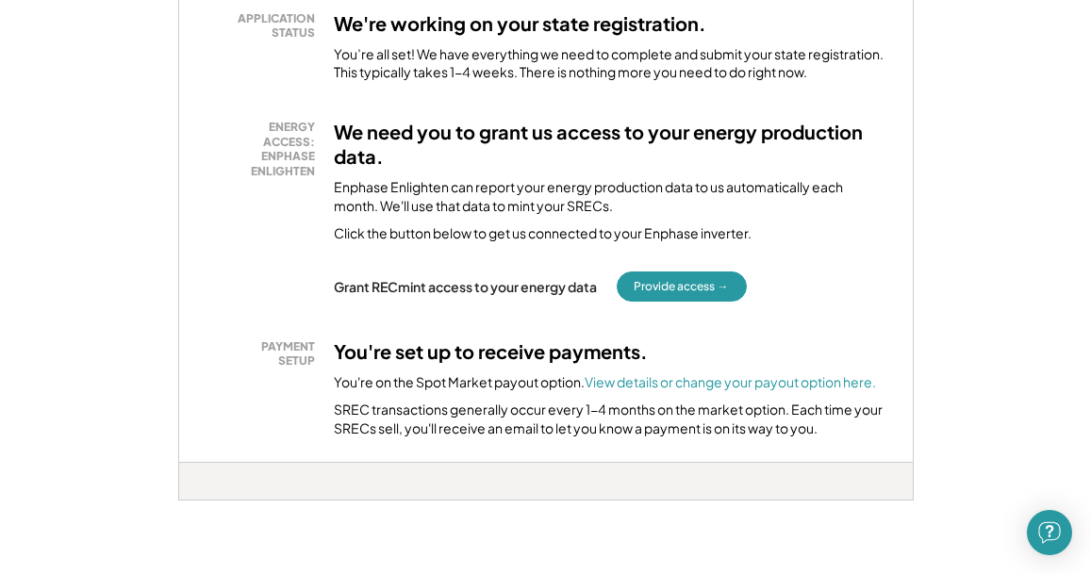
click at [703, 283] on button "Provide access →" at bounding box center [682, 287] width 130 height 30
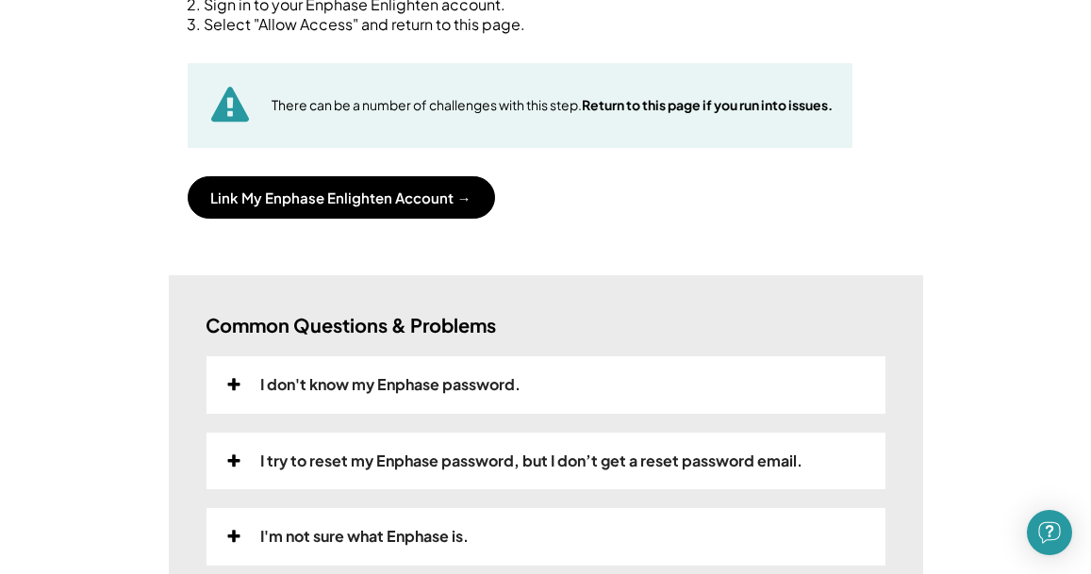
scroll to position [293, 0]
